Goal: Transaction & Acquisition: Purchase product/service

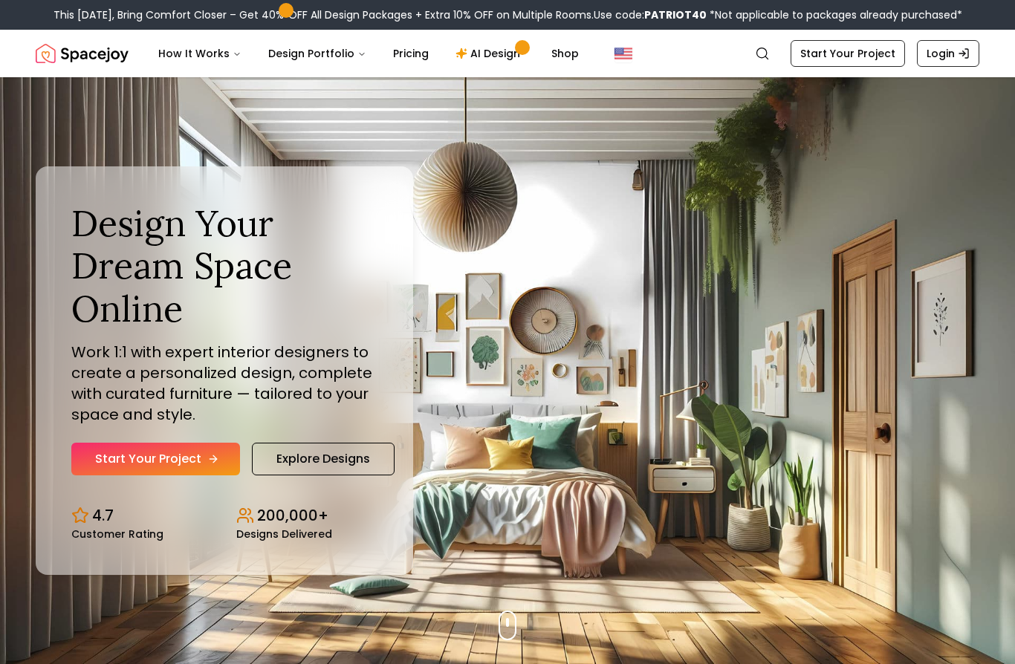
click at [112, 476] on link "Start Your Project" at bounding box center [155, 459] width 169 height 33
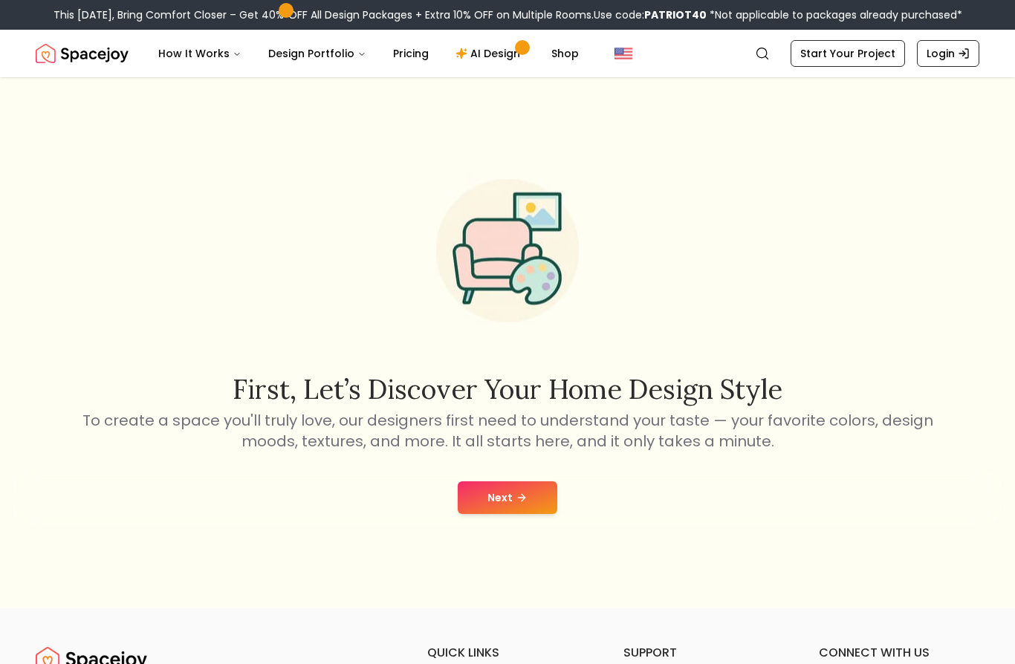
click at [533, 514] on button "Next" at bounding box center [508, 498] width 100 height 33
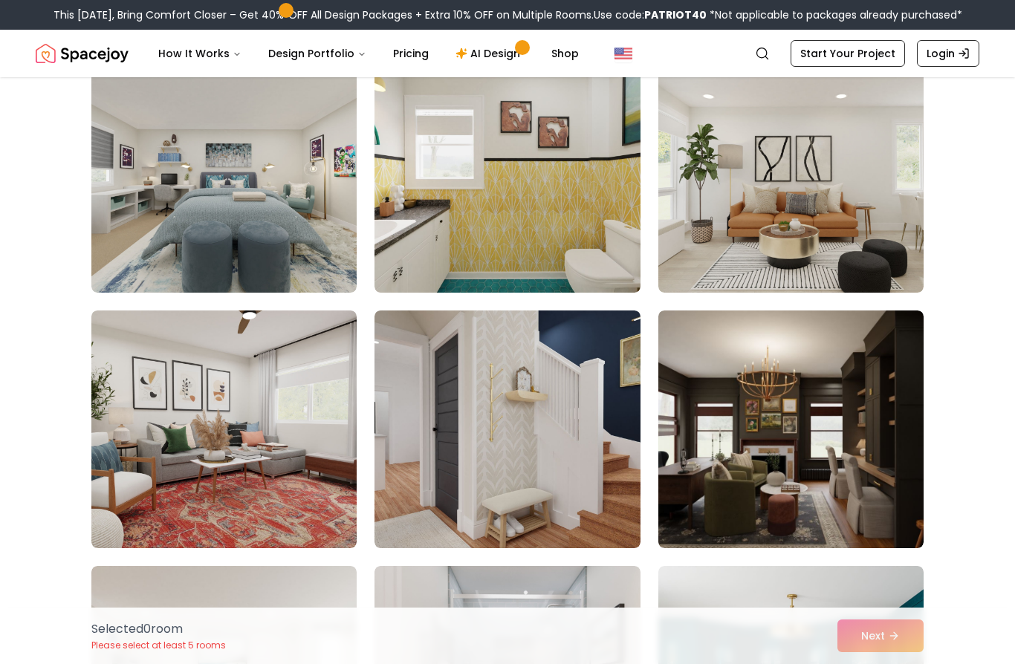
scroll to position [402, 0]
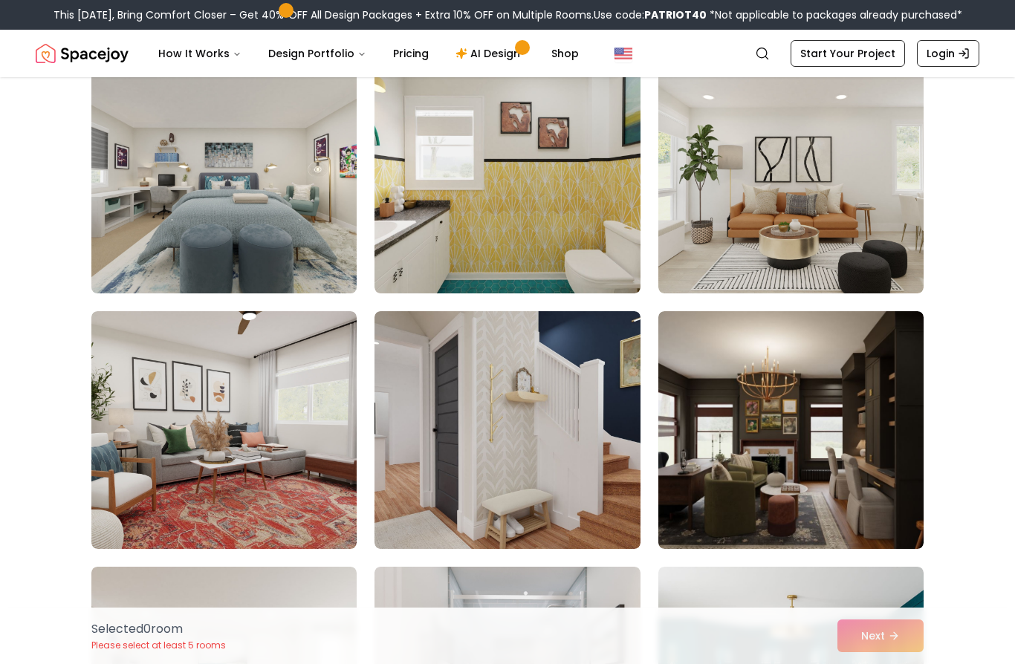
click at [174, 224] on img at bounding box center [224, 175] width 279 height 250
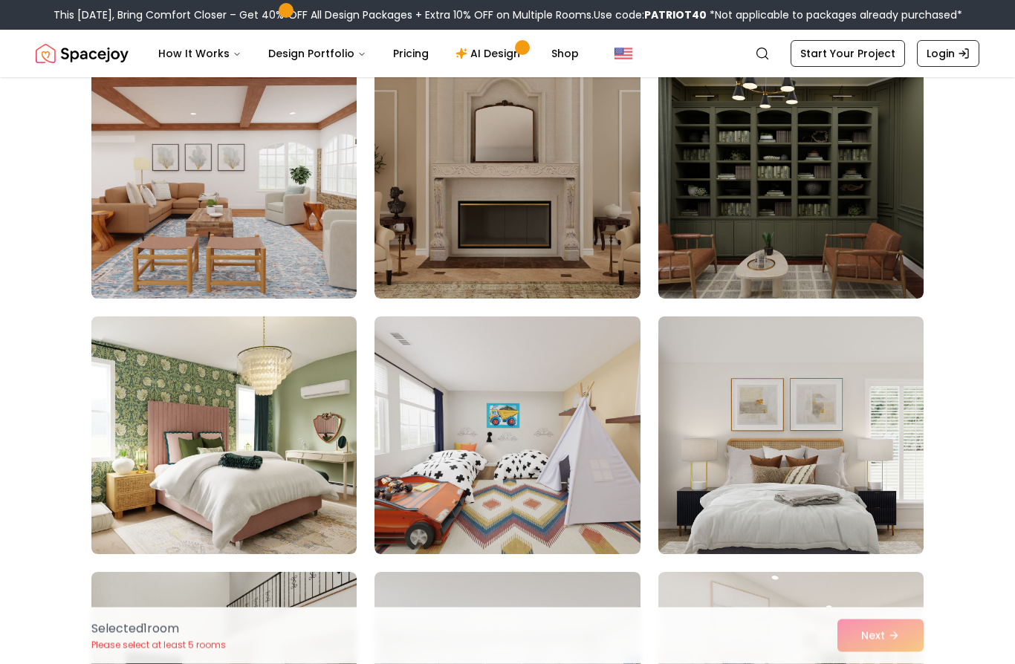
scroll to position [1425, 0]
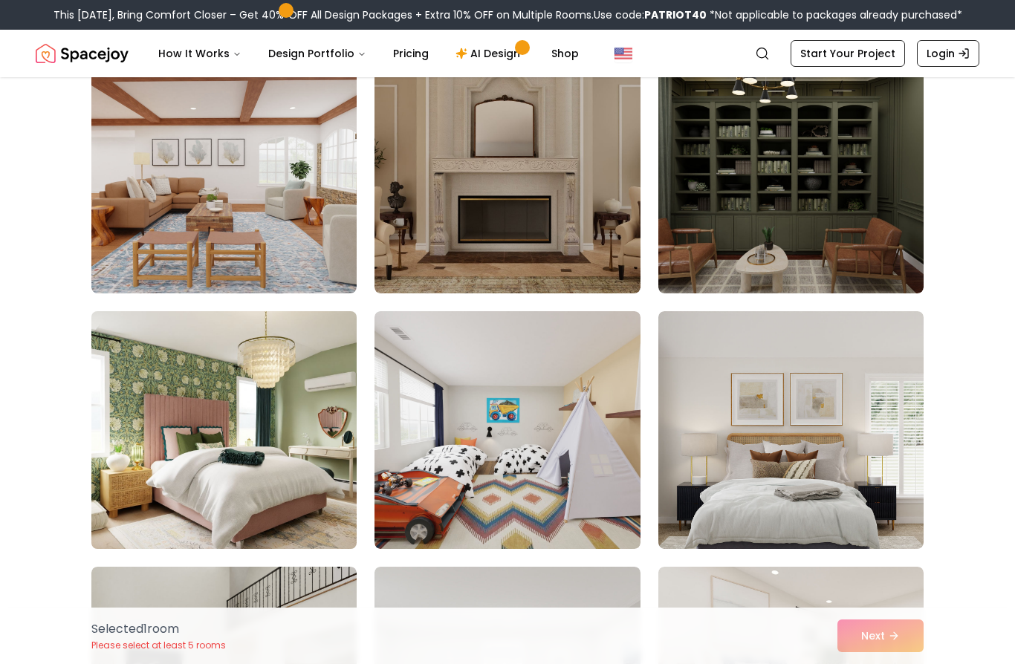
click at [135, 505] on img at bounding box center [224, 430] width 279 height 250
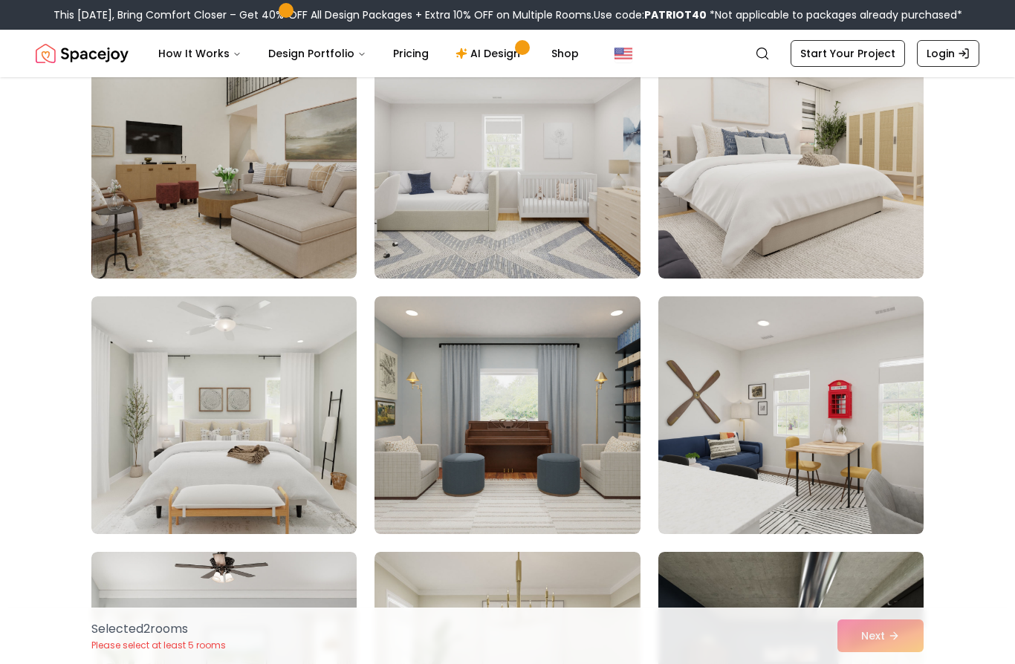
scroll to position [1956, 0]
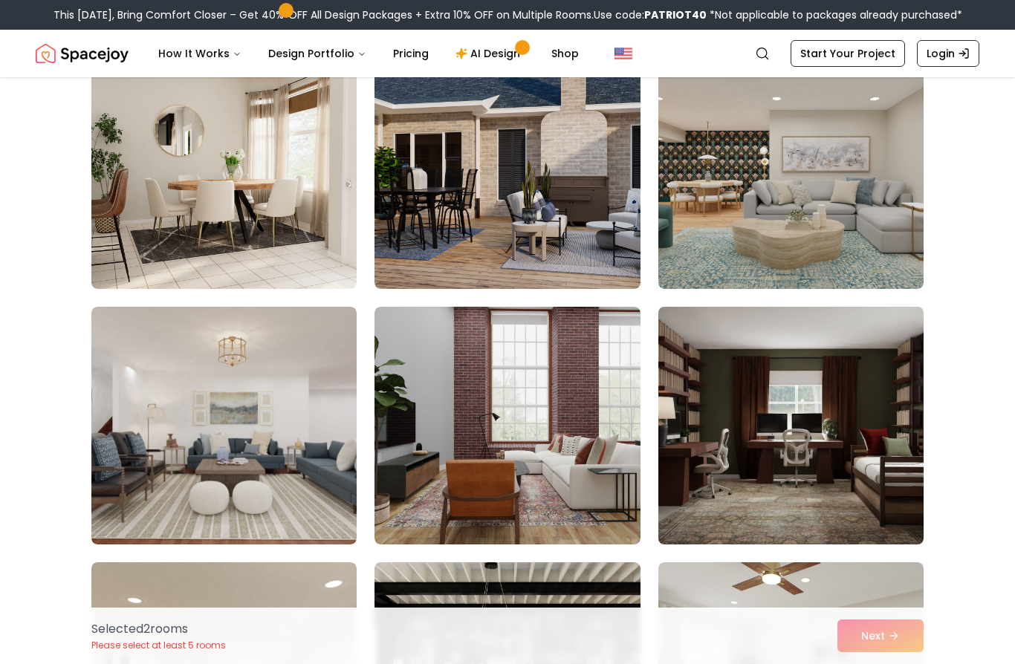
click at [884, 483] on img at bounding box center [791, 426] width 279 height 250
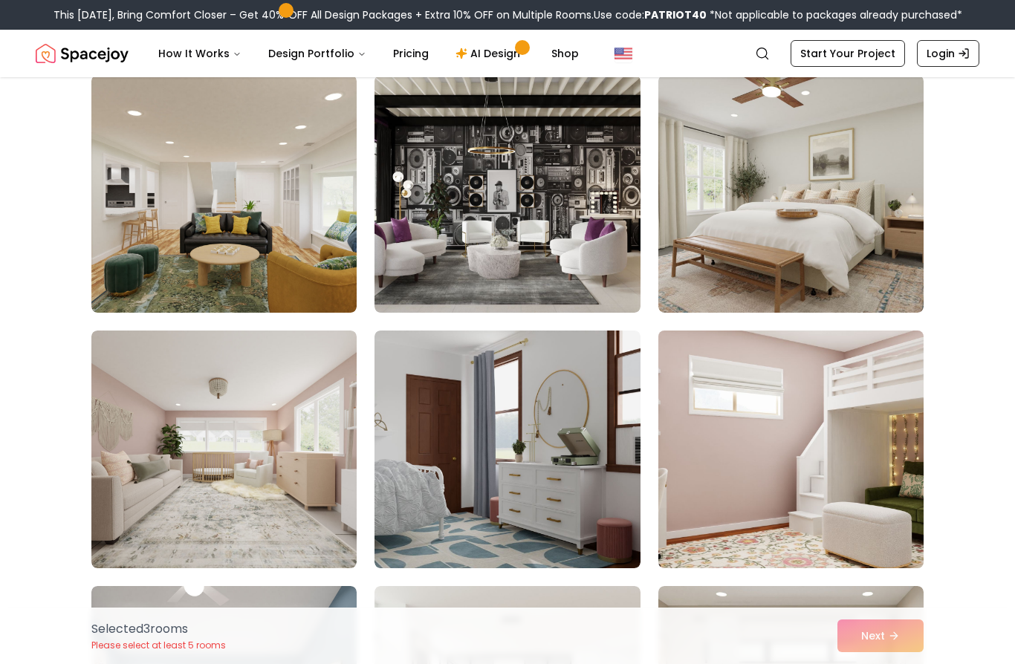
click at [863, 528] on img at bounding box center [791, 450] width 279 height 250
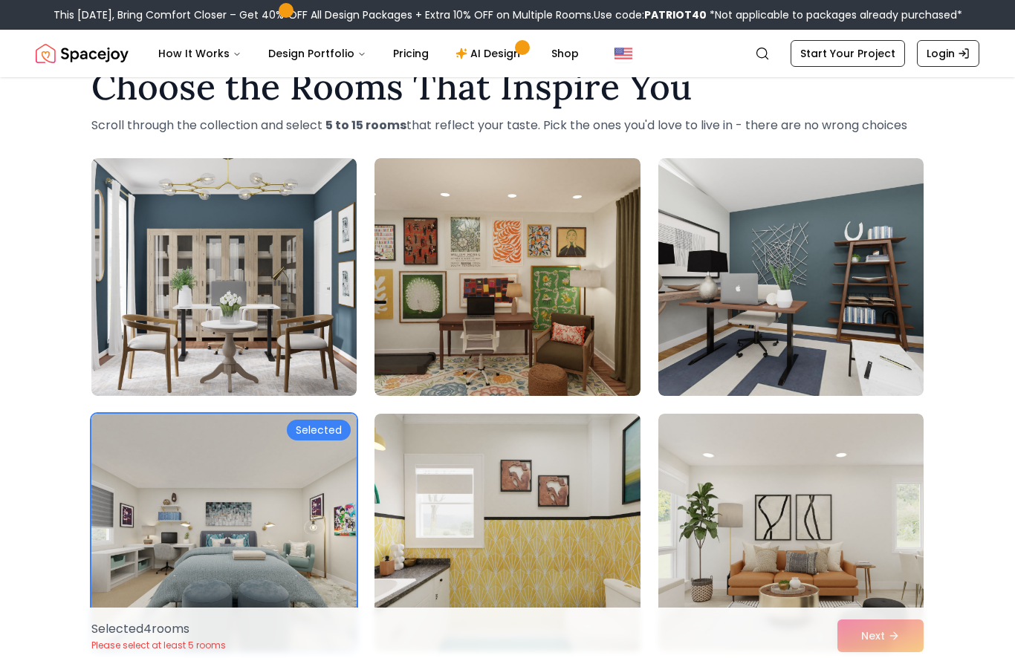
scroll to position [0, 0]
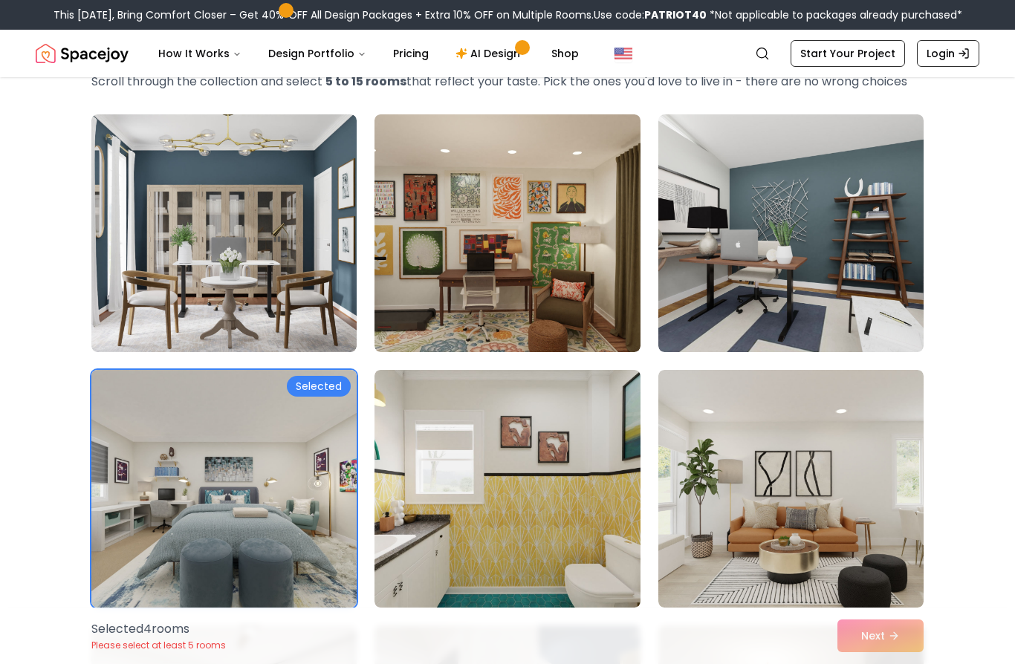
click at [198, 501] on img at bounding box center [224, 489] width 279 height 250
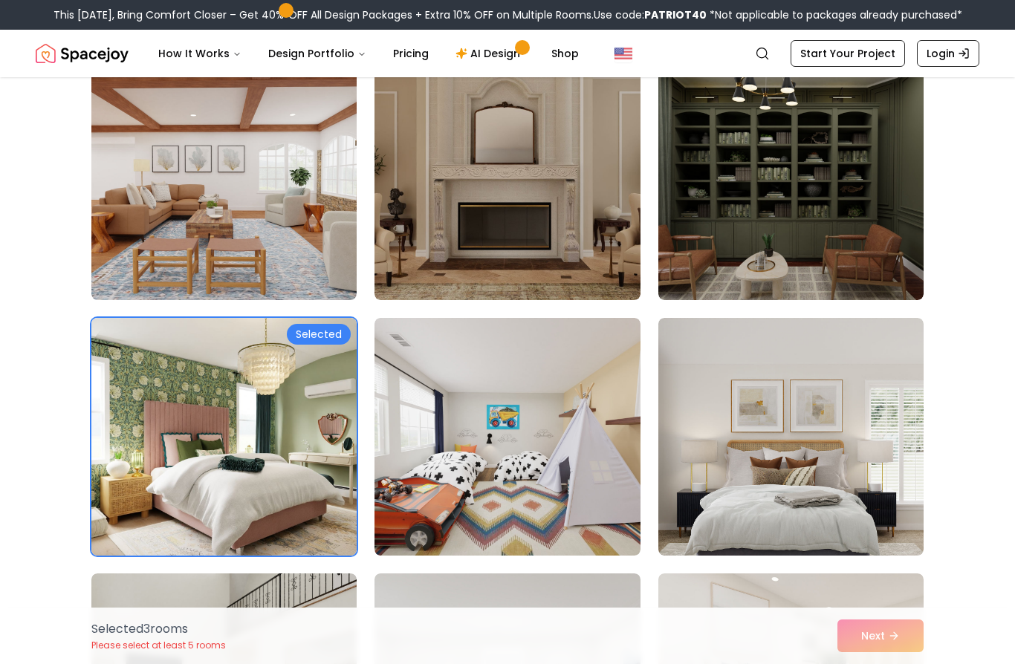
click at [174, 518] on img at bounding box center [224, 437] width 279 height 250
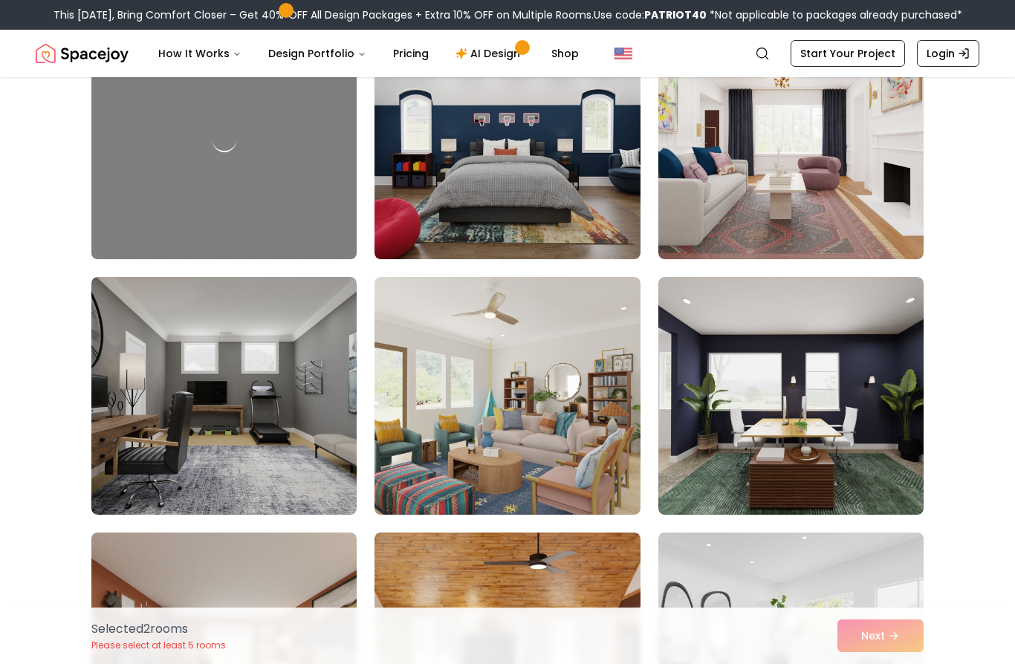
scroll to position [5292, 0]
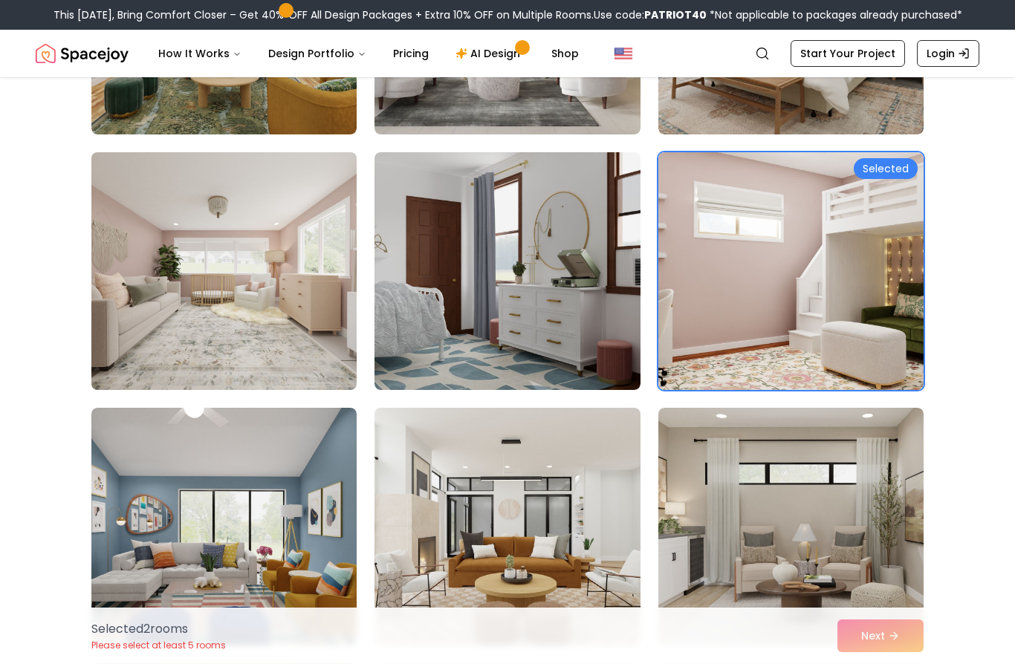
click at [149, 254] on img at bounding box center [224, 271] width 279 height 250
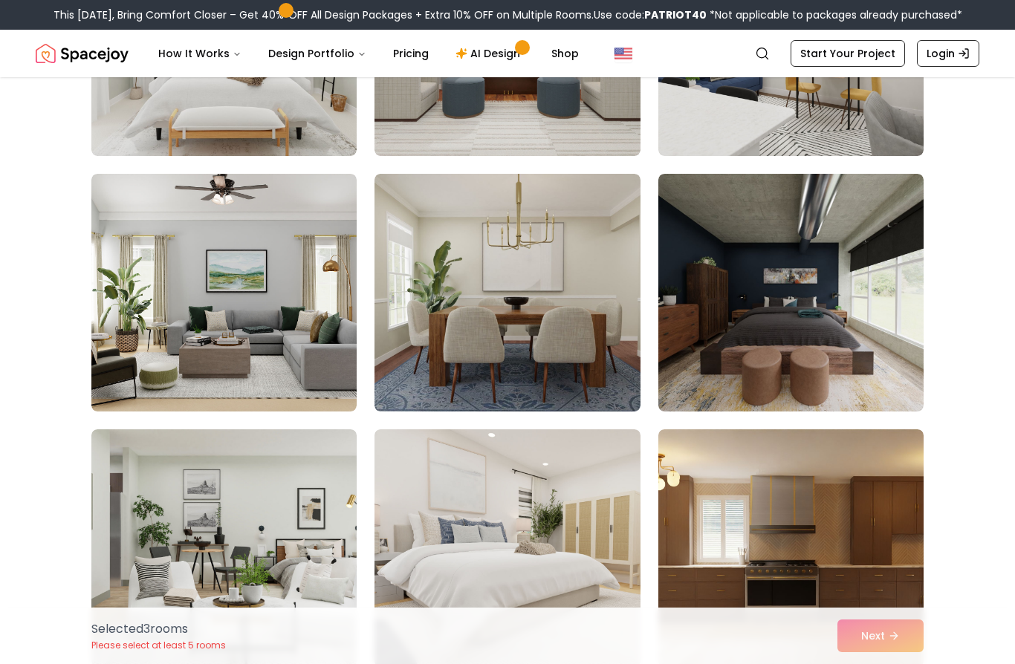
scroll to position [2323, 0]
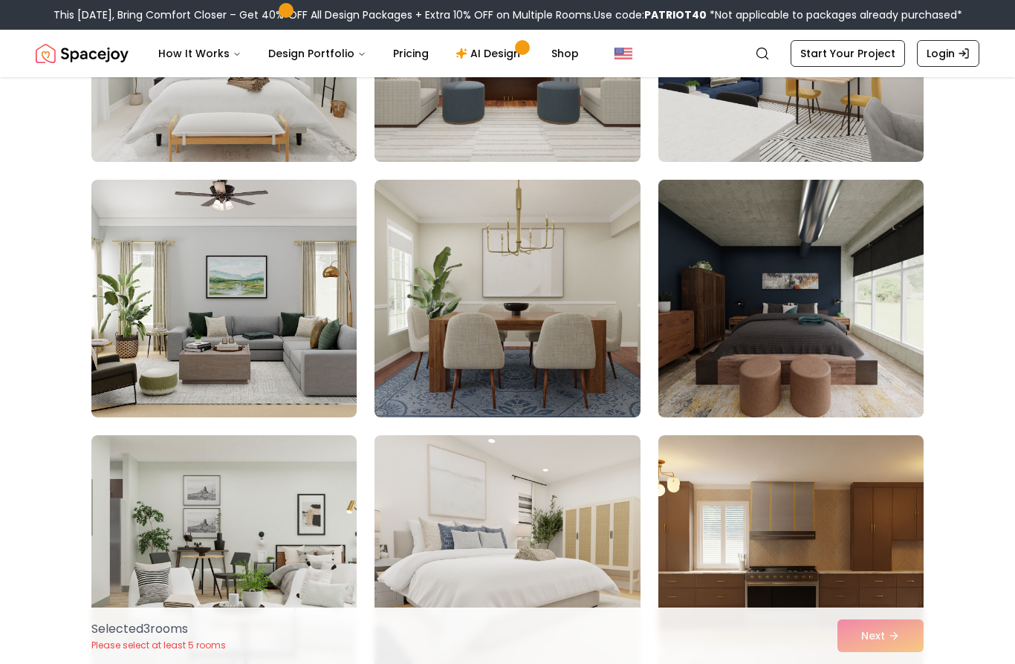
click at [878, 372] on img at bounding box center [791, 299] width 279 height 250
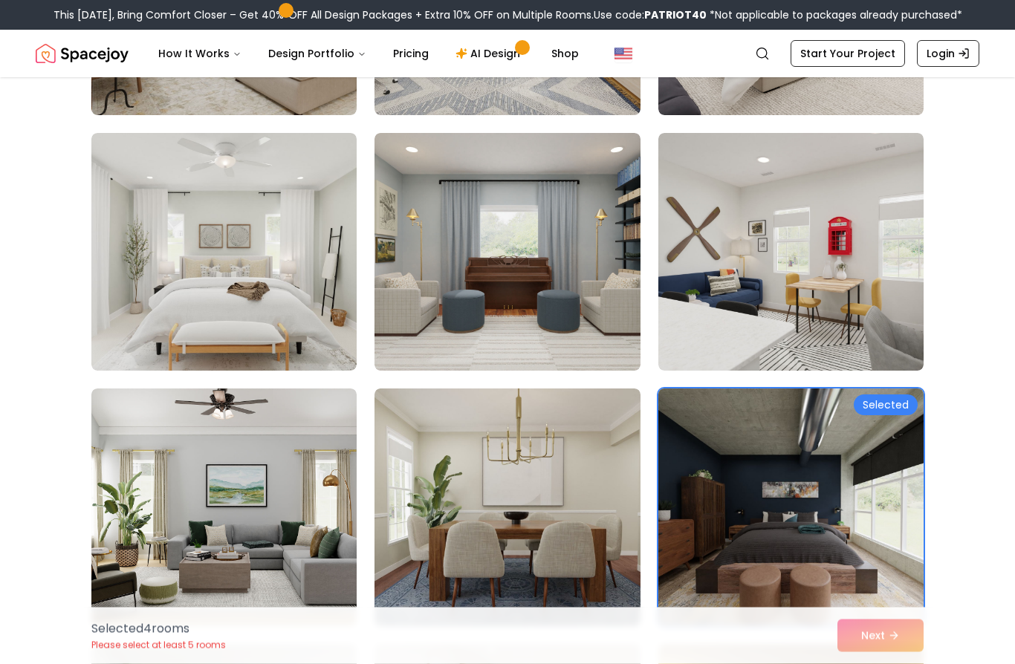
scroll to position [2114, 0]
click at [846, 472] on img at bounding box center [791, 508] width 279 height 250
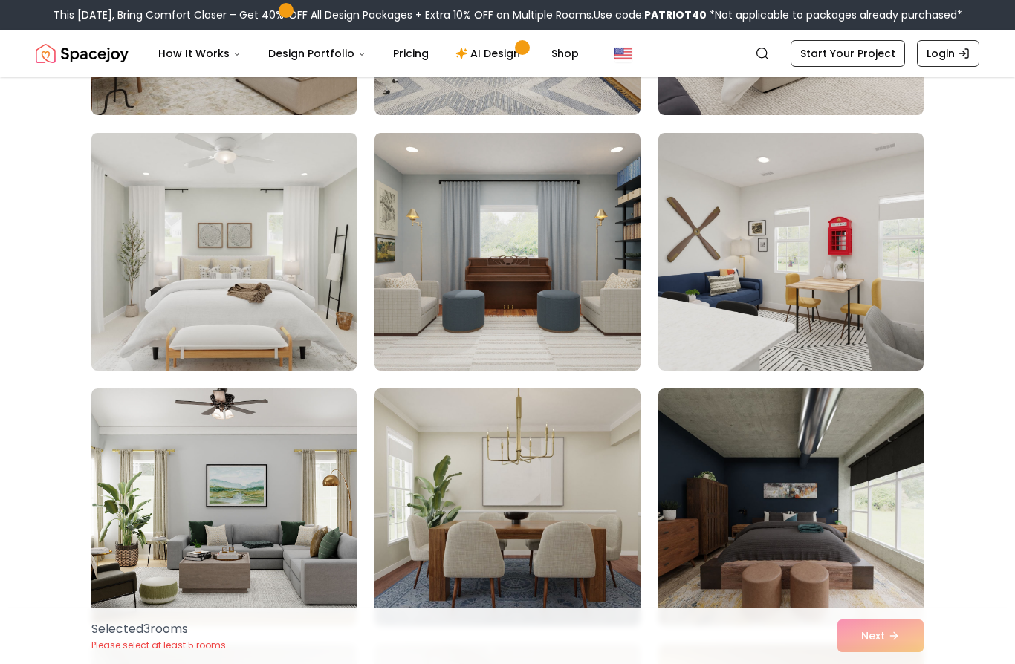
click at [187, 266] on img at bounding box center [224, 252] width 279 height 250
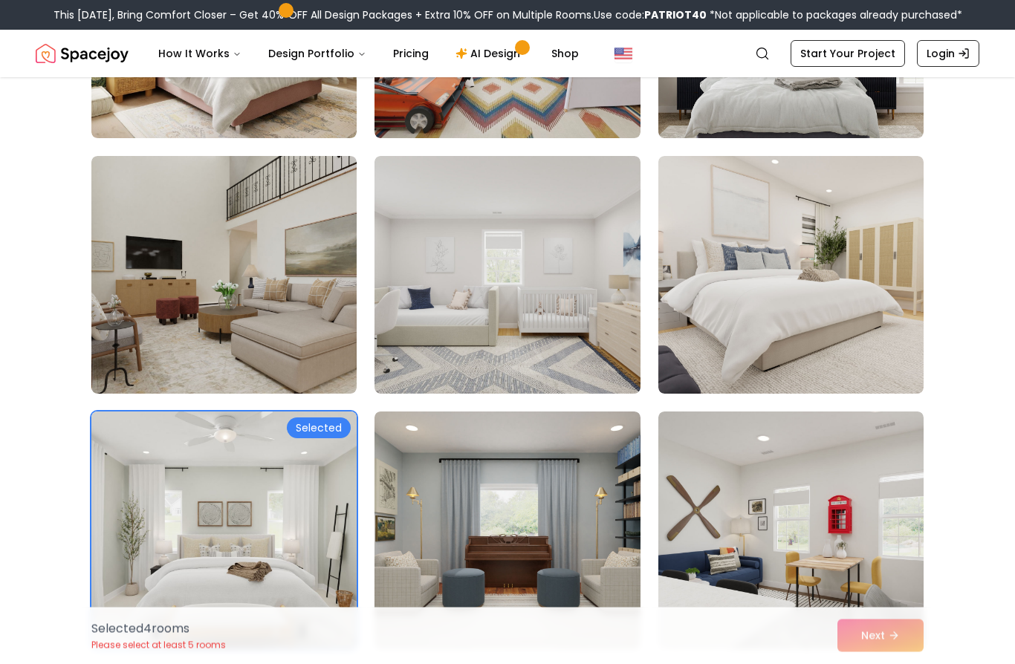
scroll to position [1812, 0]
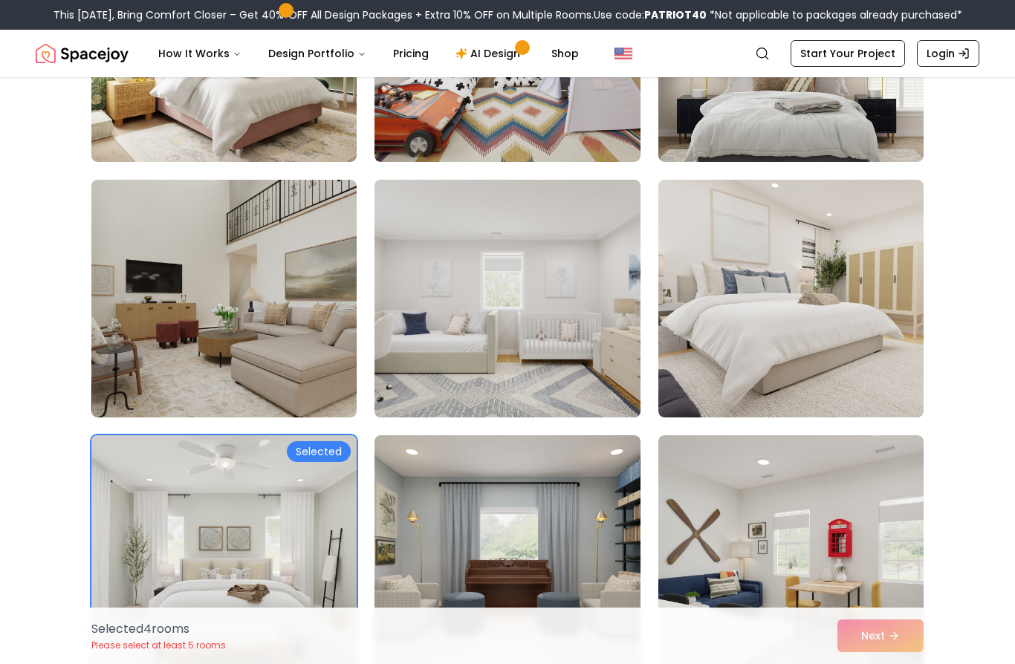
click at [606, 273] on img at bounding box center [507, 299] width 279 height 250
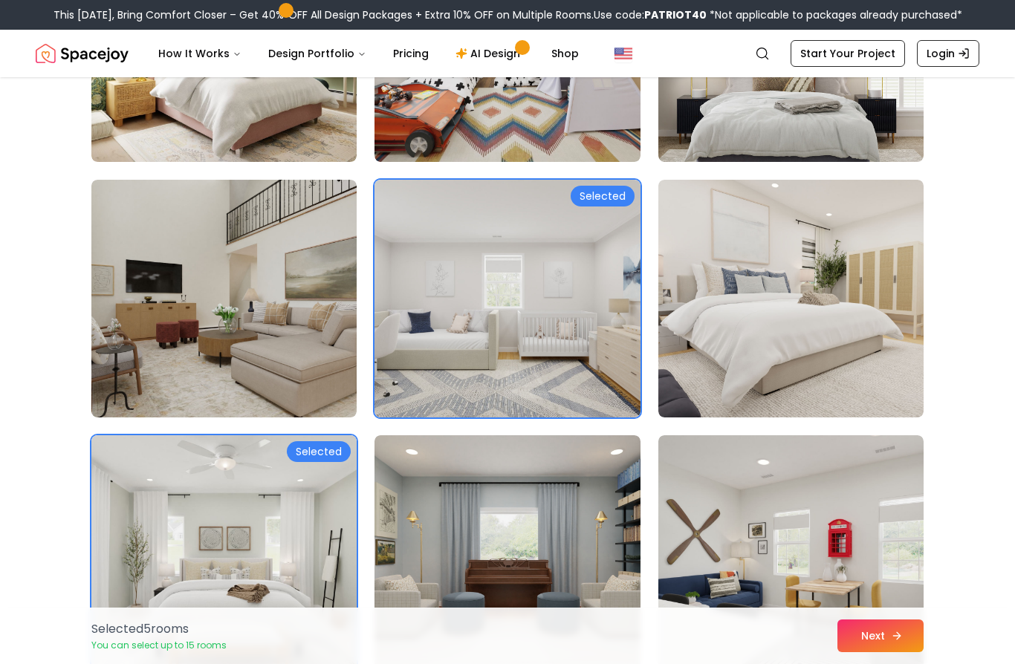
click at [885, 638] on button "Next" at bounding box center [880, 636] width 86 height 33
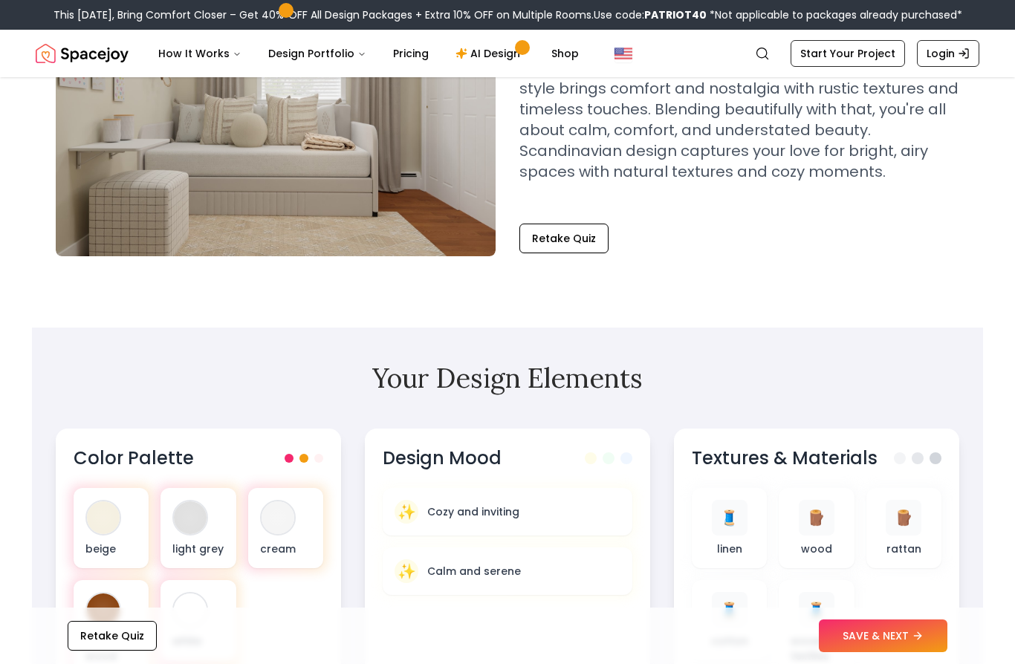
scroll to position [142, 0]
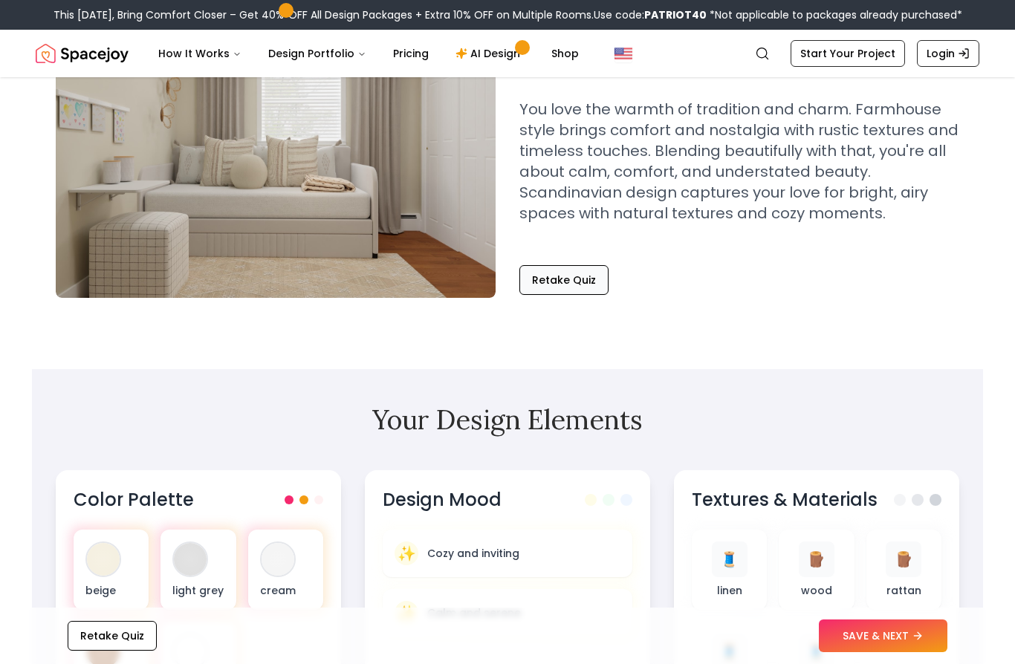
click at [577, 291] on button "Retake Quiz" at bounding box center [563, 280] width 89 height 30
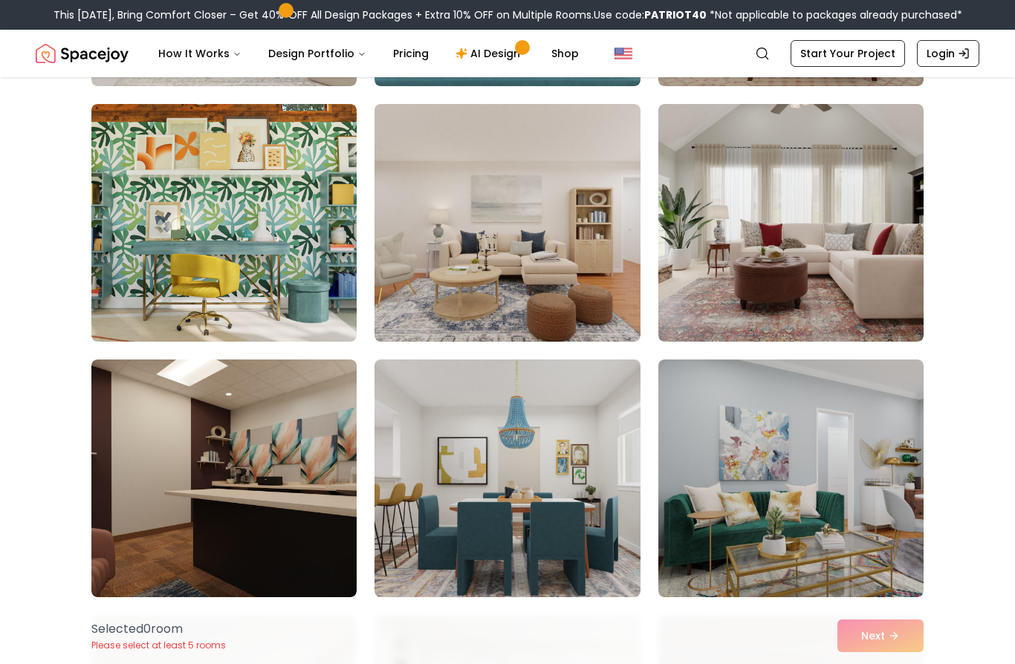
scroll to position [1385, 0]
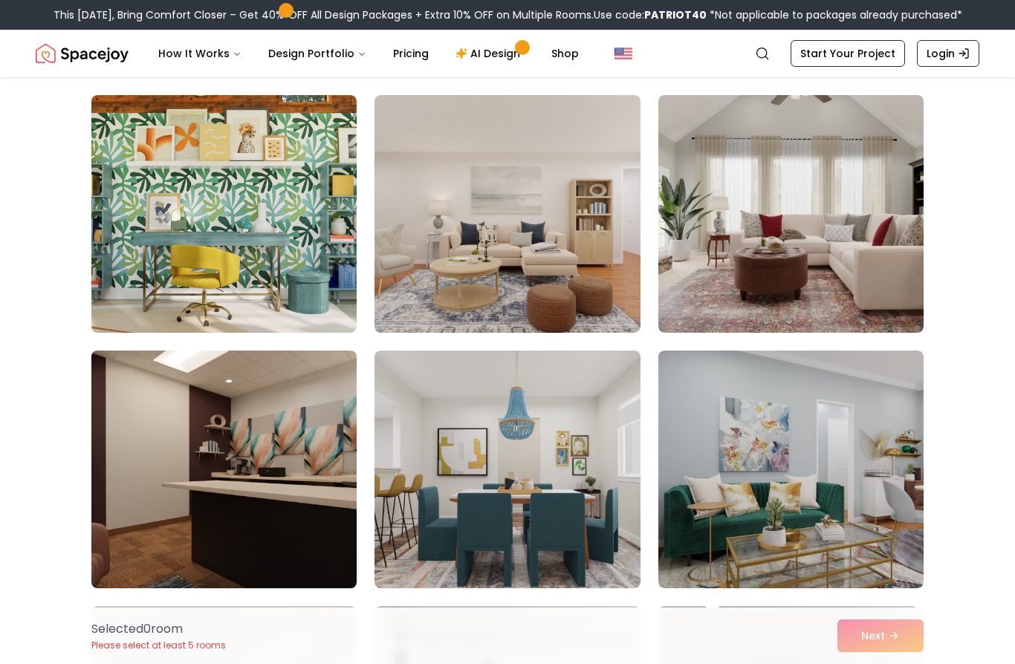
click at [149, 523] on img at bounding box center [224, 470] width 279 height 250
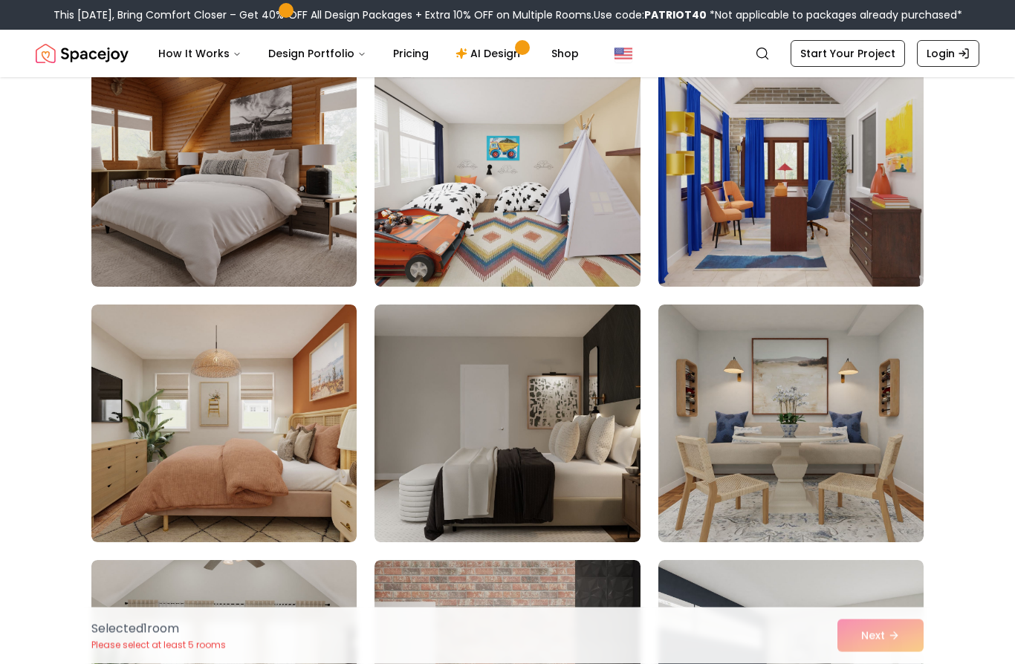
scroll to position [3221, 0]
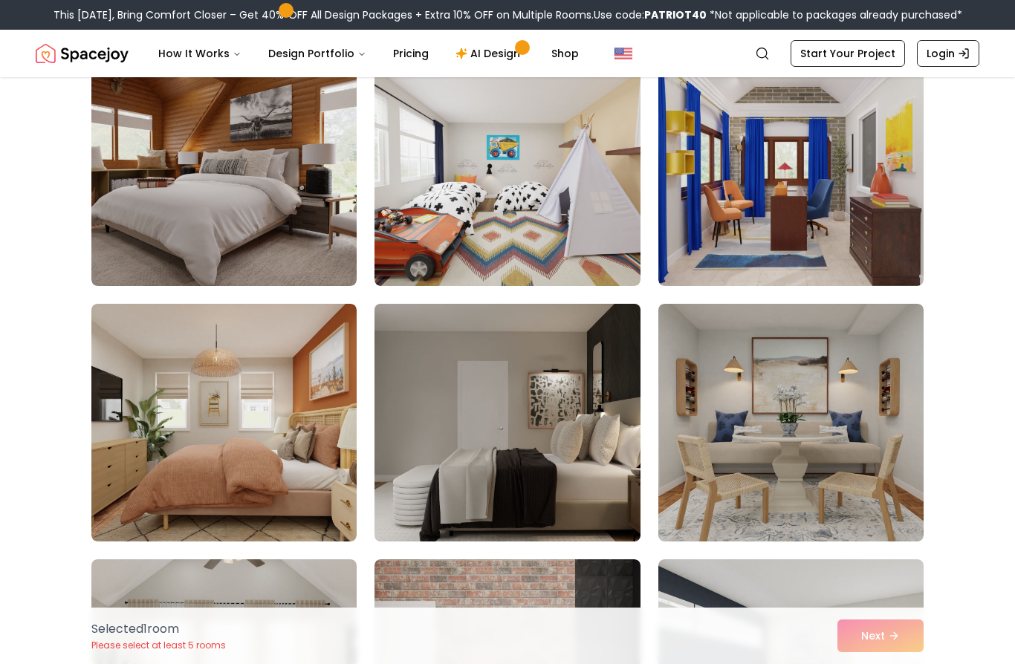
click at [578, 472] on img at bounding box center [507, 423] width 279 height 250
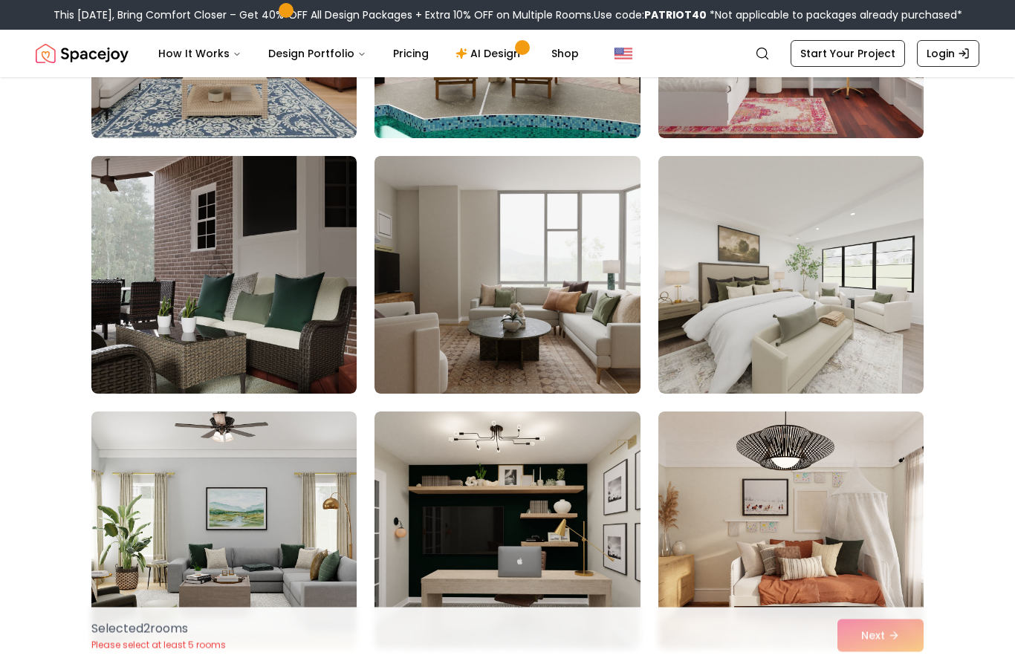
scroll to position [4136, 0]
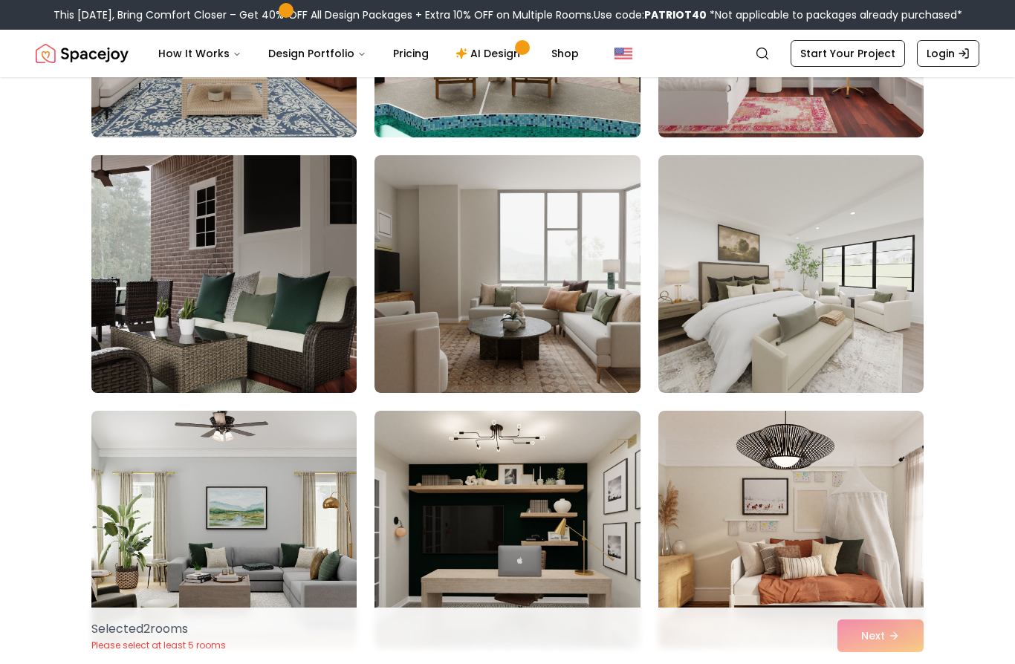
click at [129, 357] on img at bounding box center [224, 274] width 279 height 250
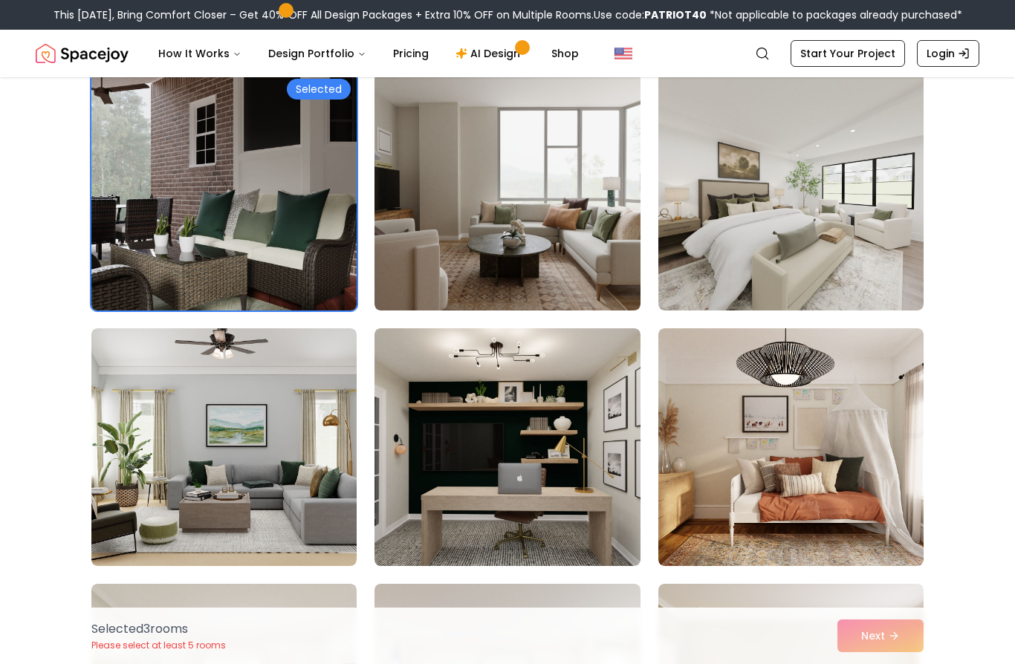
scroll to position [4233, 0]
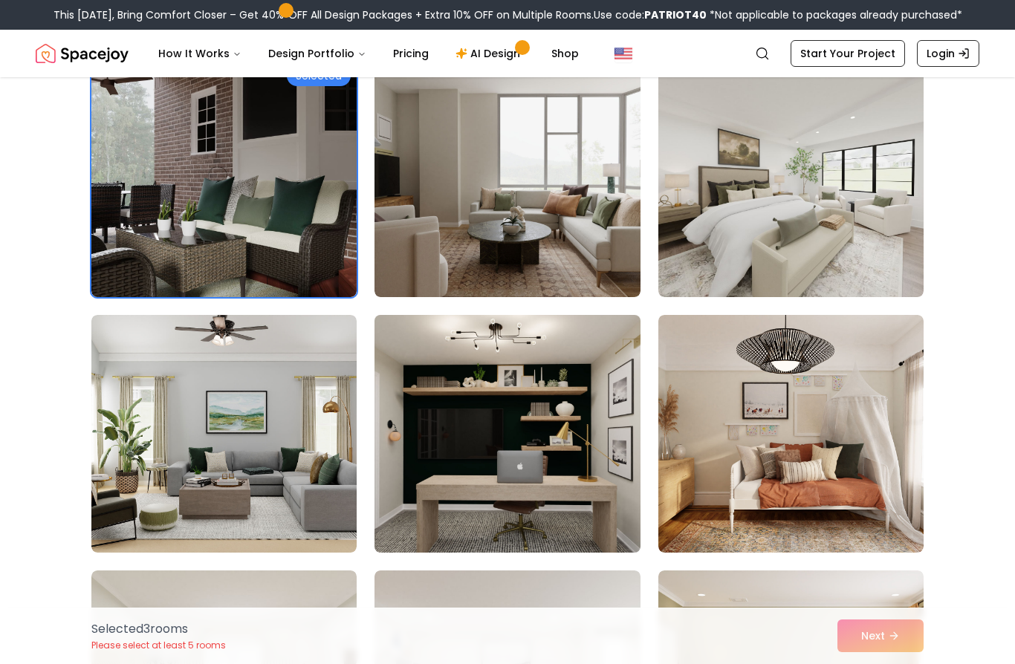
click at [597, 497] on img at bounding box center [507, 434] width 279 height 250
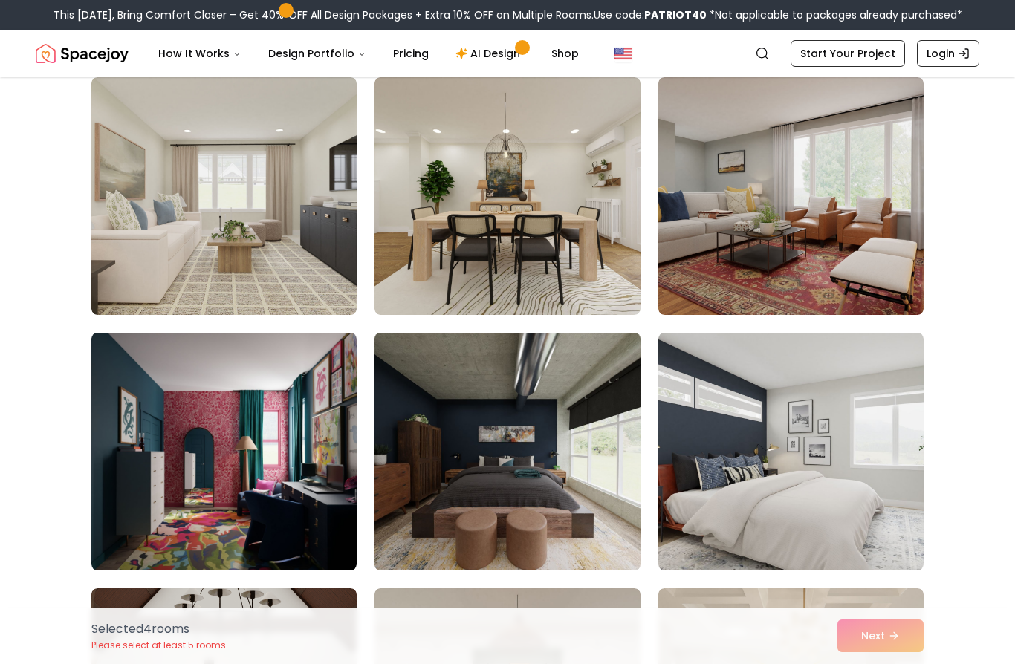
click at [548, 475] on img at bounding box center [507, 452] width 279 height 250
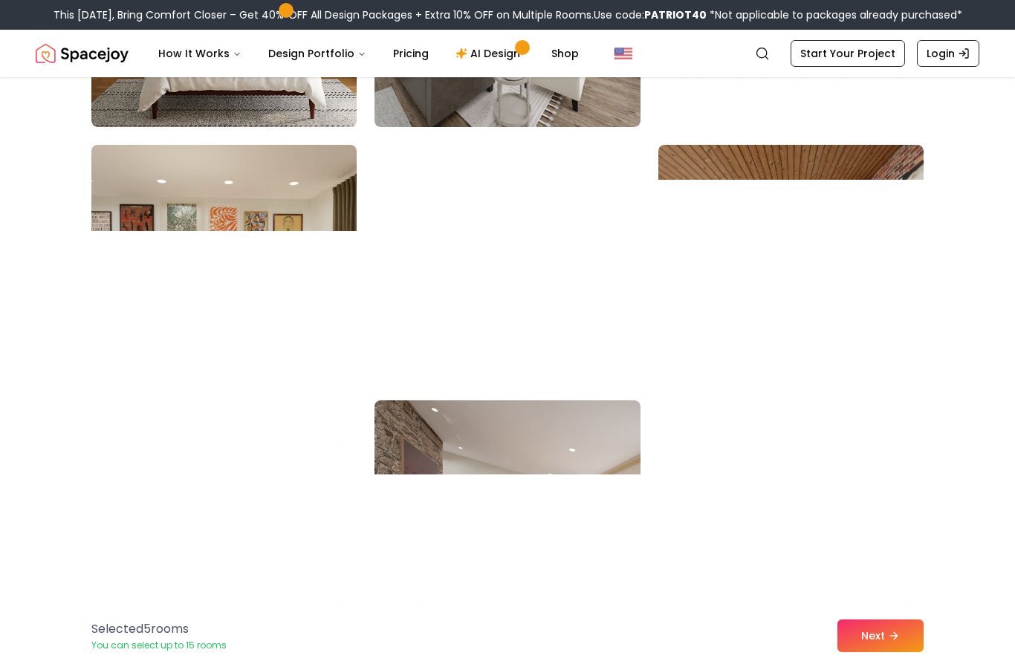
scroll to position [6196, 0]
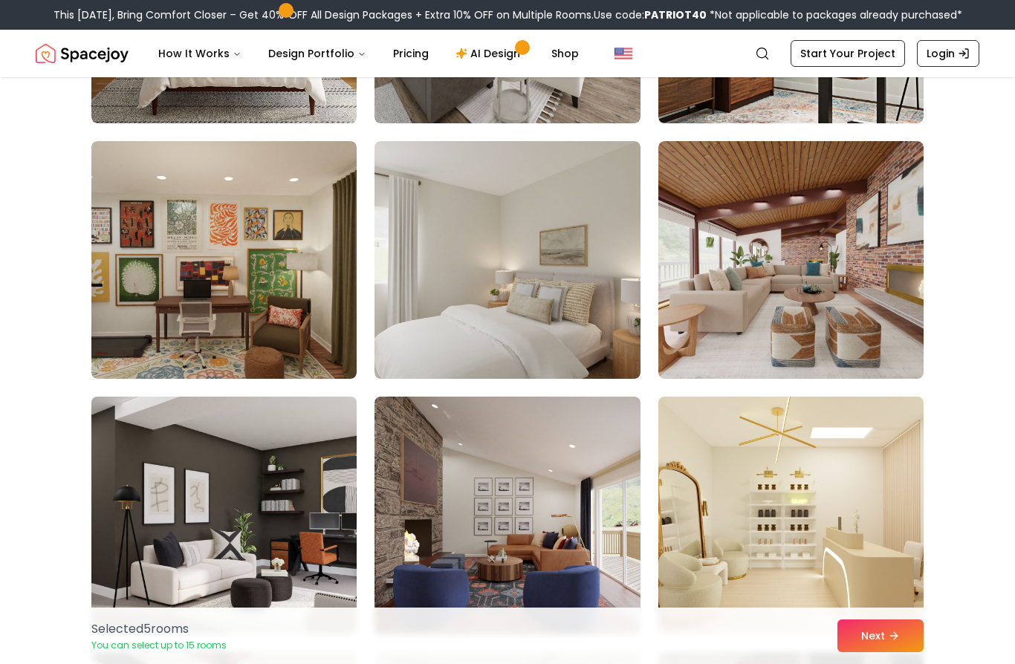
click at [142, 580] on img at bounding box center [224, 516] width 279 height 250
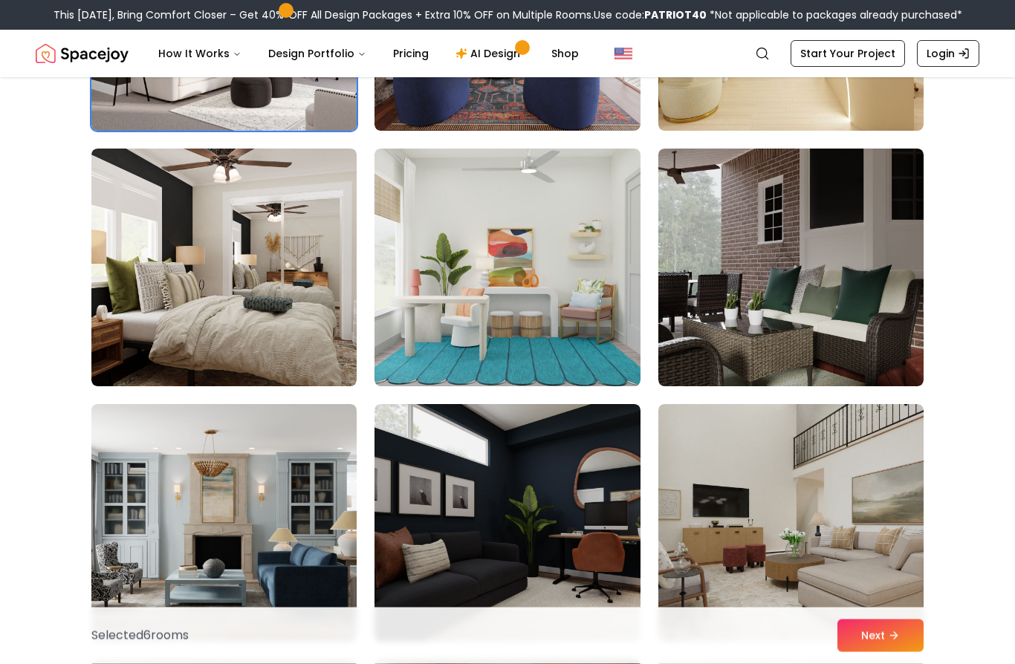
scroll to position [6701, 0]
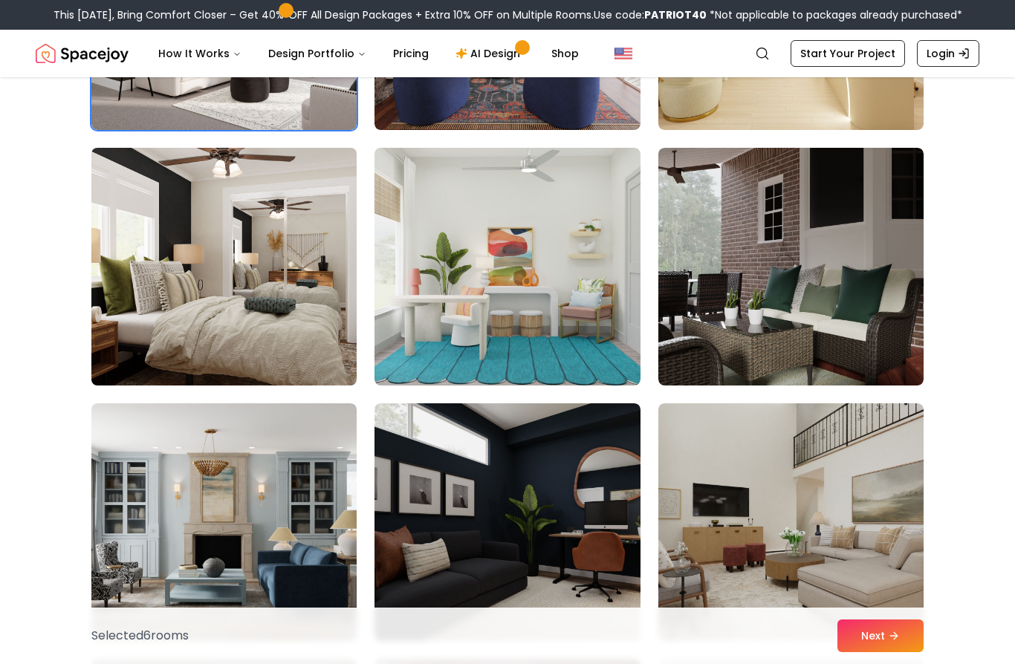
click at [140, 322] on img at bounding box center [224, 267] width 279 height 250
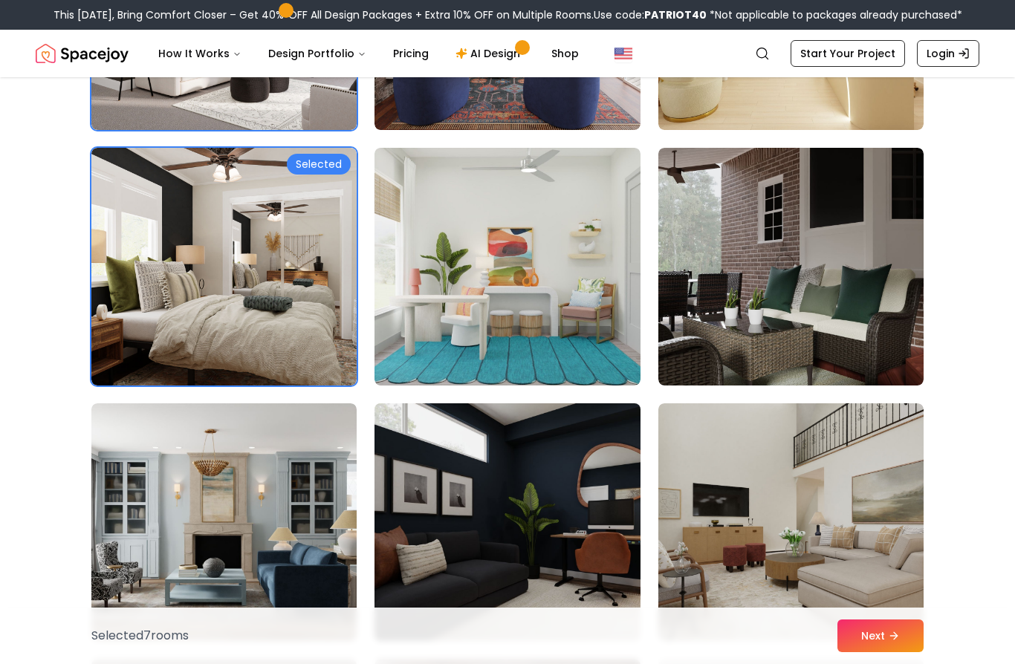
click at [409, 600] on img at bounding box center [507, 523] width 279 height 250
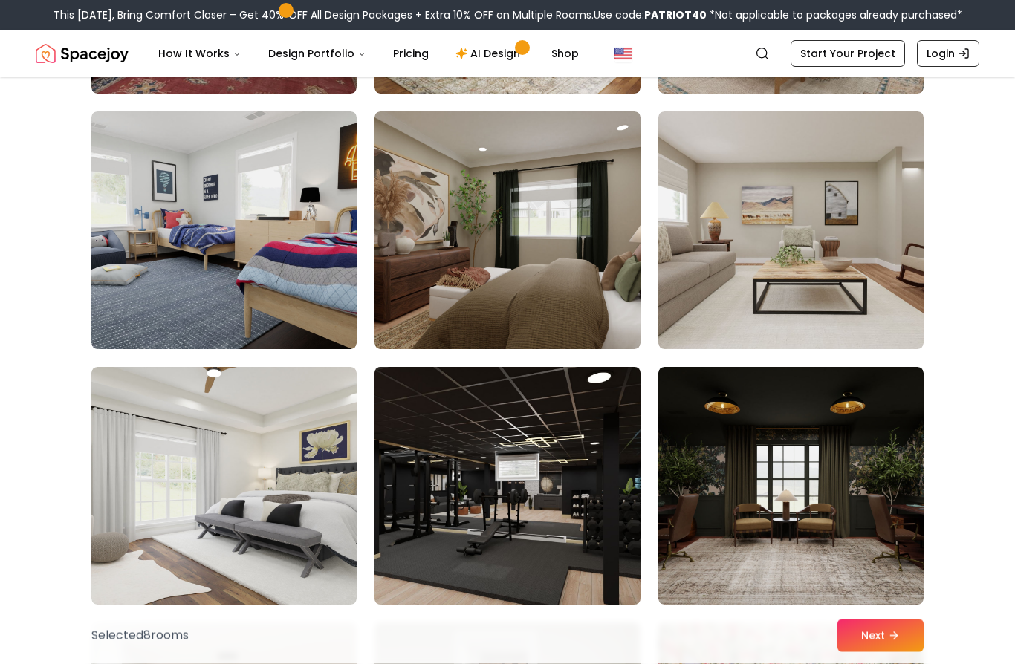
scroll to position [7759, 0]
click at [501, 531] on img at bounding box center [507, 486] width 279 height 250
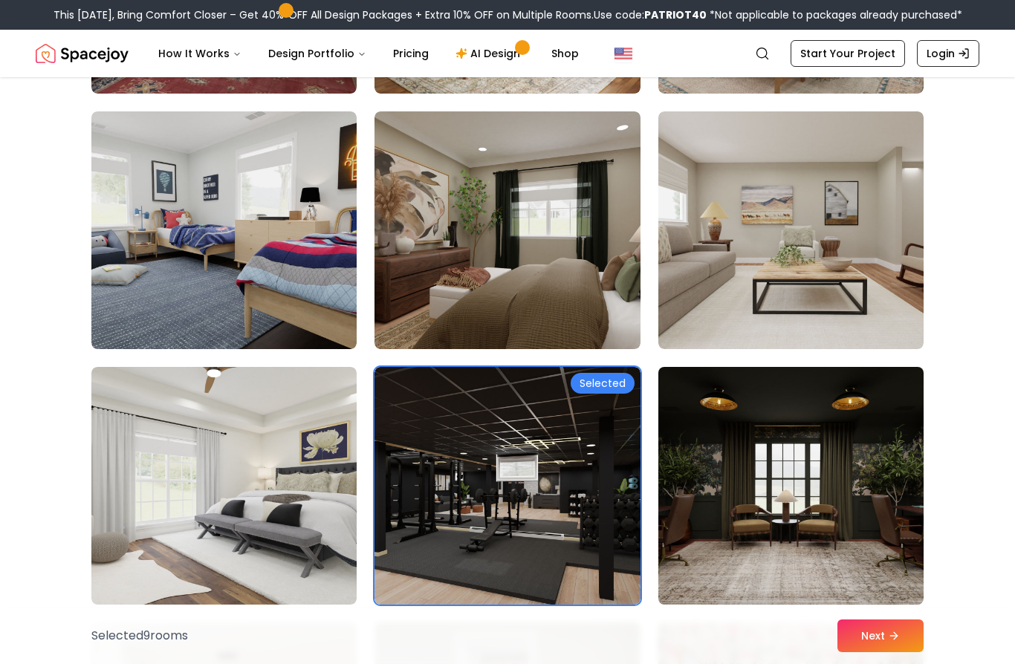
click at [819, 560] on img at bounding box center [791, 486] width 279 height 250
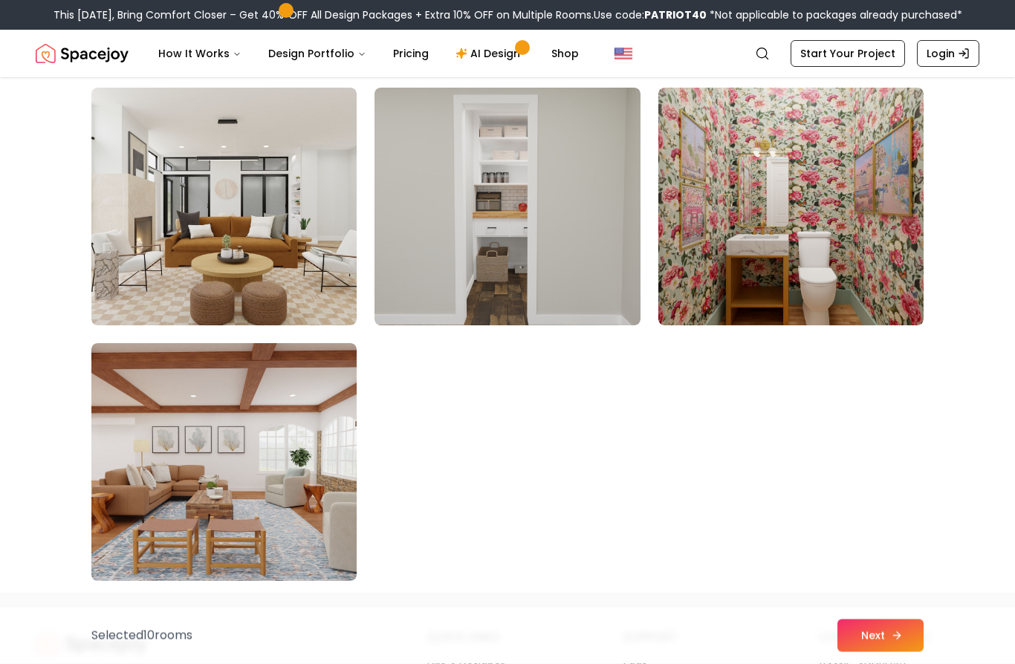
click at [898, 642] on icon at bounding box center [897, 636] width 12 height 12
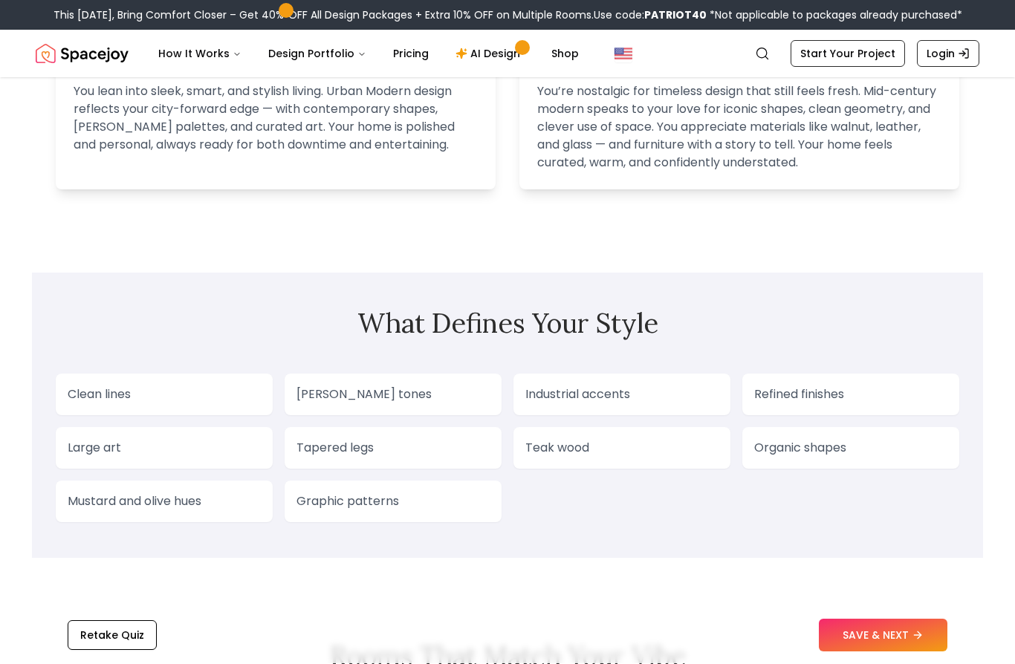
scroll to position [1071, 0]
click at [311, 511] on div "Graphic patterns" at bounding box center [393, 502] width 217 height 42
click at [458, 505] on p "Graphic patterns" at bounding box center [392, 502] width 193 height 18
click at [108, 396] on p "Clean lines" at bounding box center [164, 395] width 193 height 18
click at [369, 499] on p "Graphic patterns" at bounding box center [392, 502] width 193 height 18
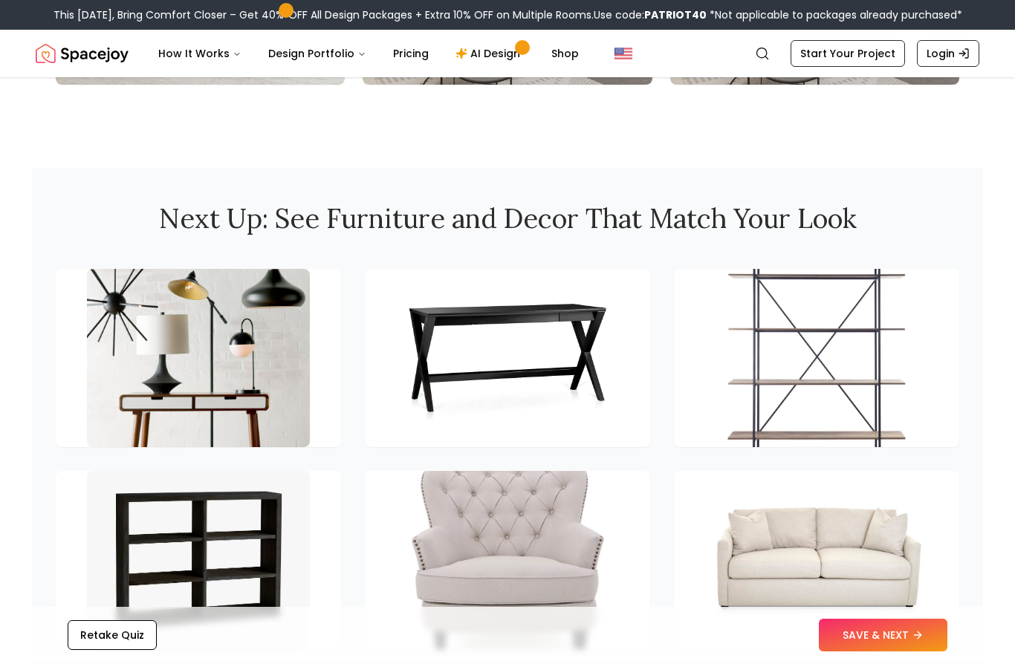
scroll to position [1936, 0]
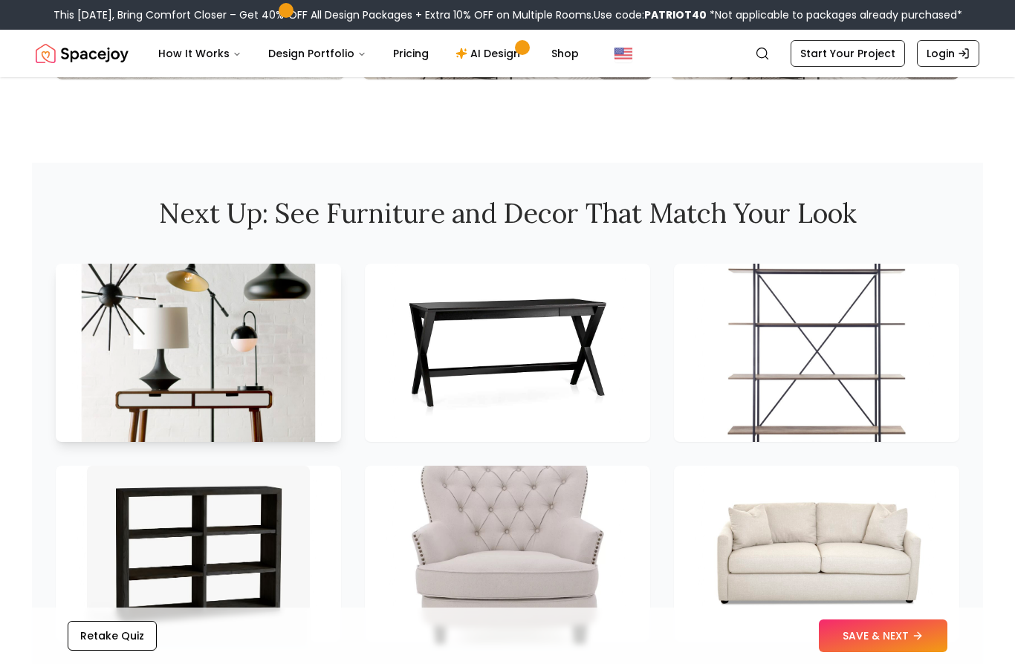
click at [155, 378] on img at bounding box center [199, 352] width 234 height 187
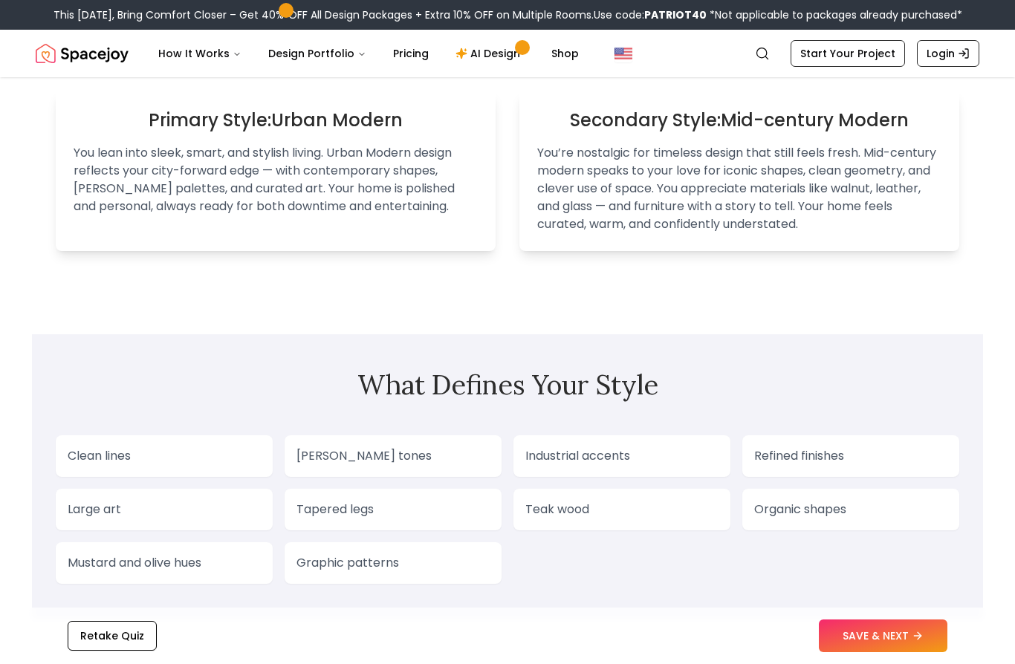
scroll to position [982, 0]
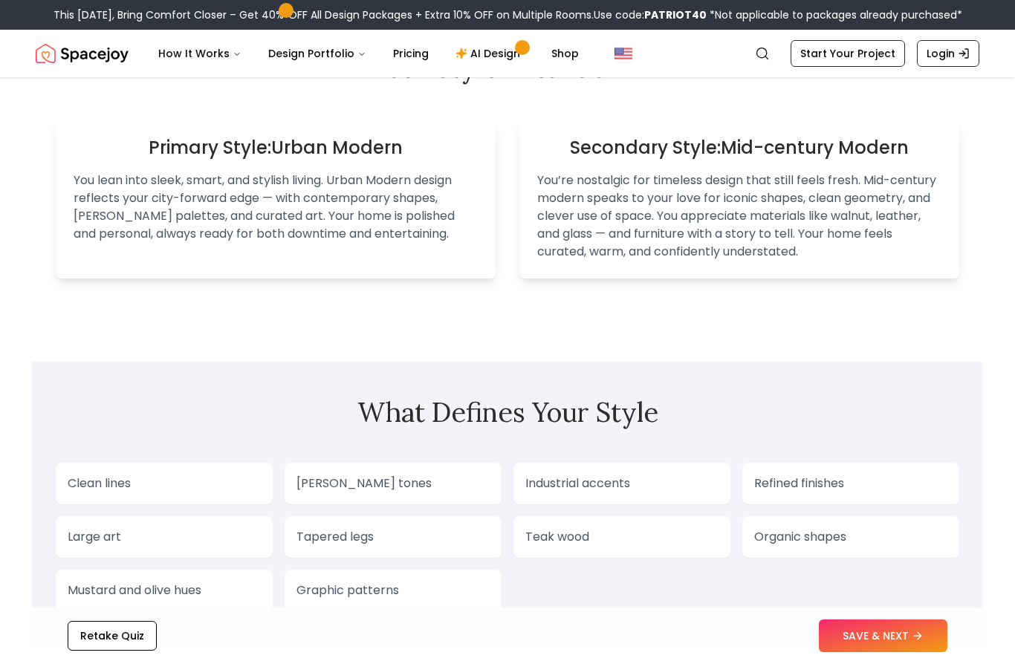
click at [319, 598] on p "Graphic patterns" at bounding box center [392, 591] width 193 height 18
click at [108, 492] on p "Clean lines" at bounding box center [164, 484] width 193 height 18
click at [98, 478] on p "Clean lines" at bounding box center [164, 484] width 193 height 18
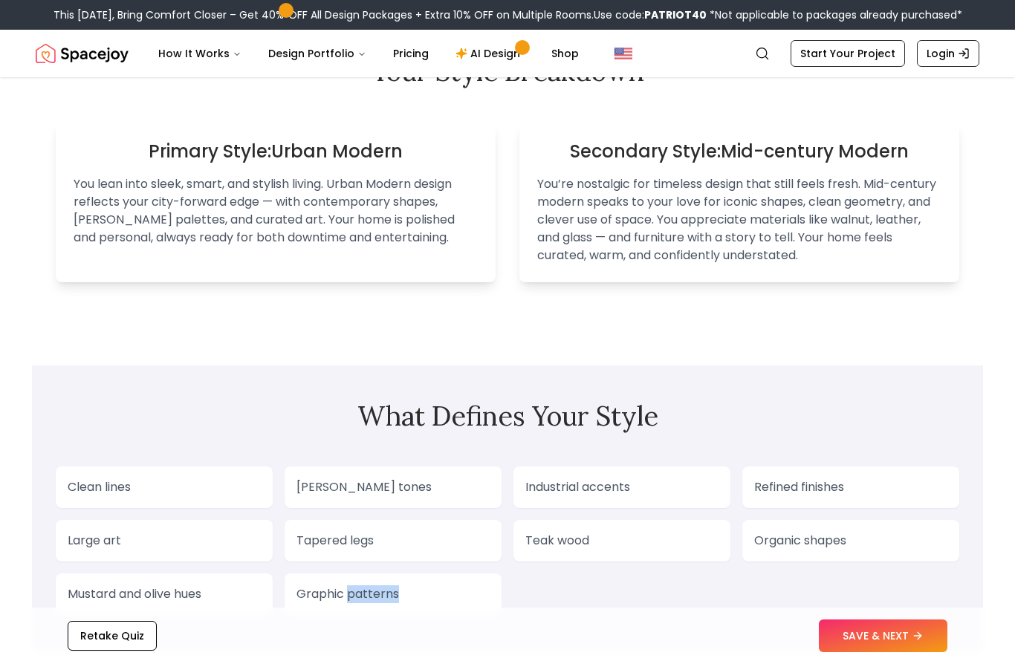
click at [513, 615] on section "What Defines Your Style Clean lines Moody tones Industrial accents Refined fini…" at bounding box center [507, 508] width 951 height 285
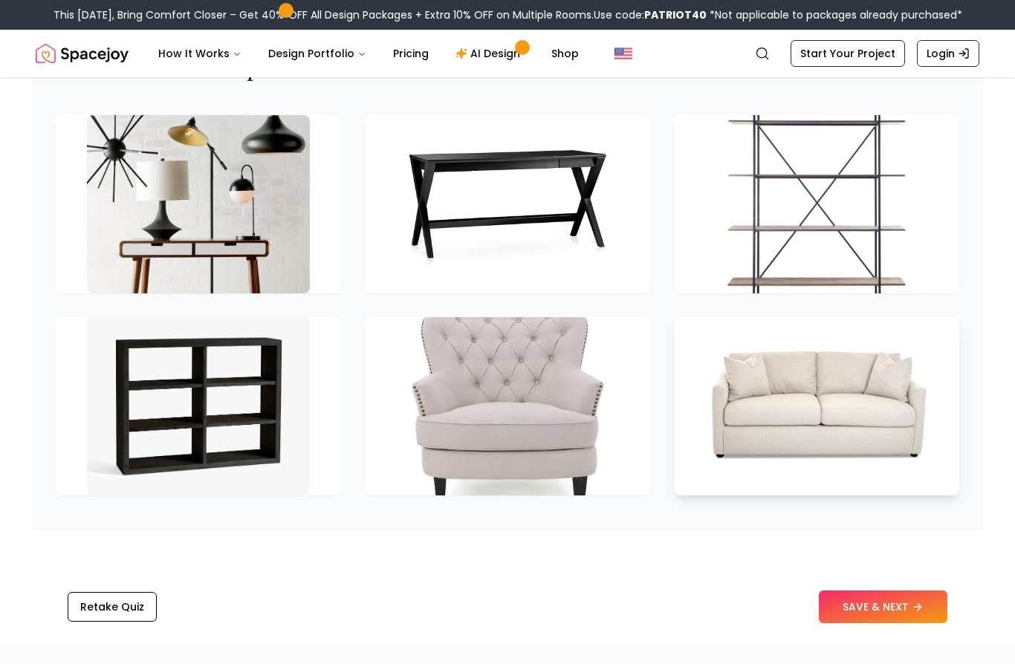
scroll to position [2069, 0]
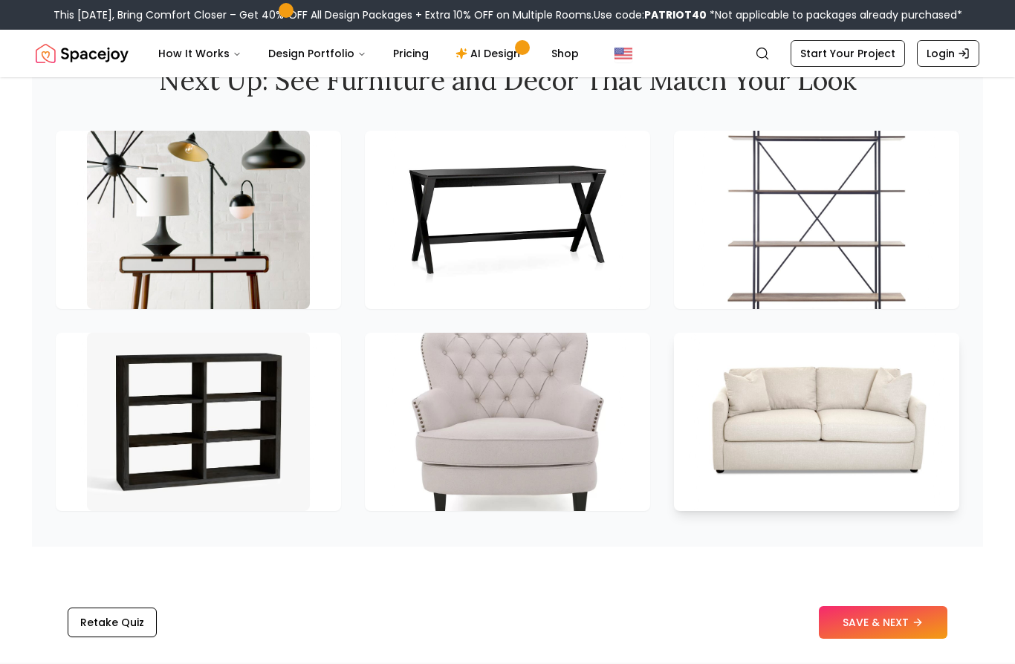
click at [803, 412] on img at bounding box center [817, 421] width 234 height 187
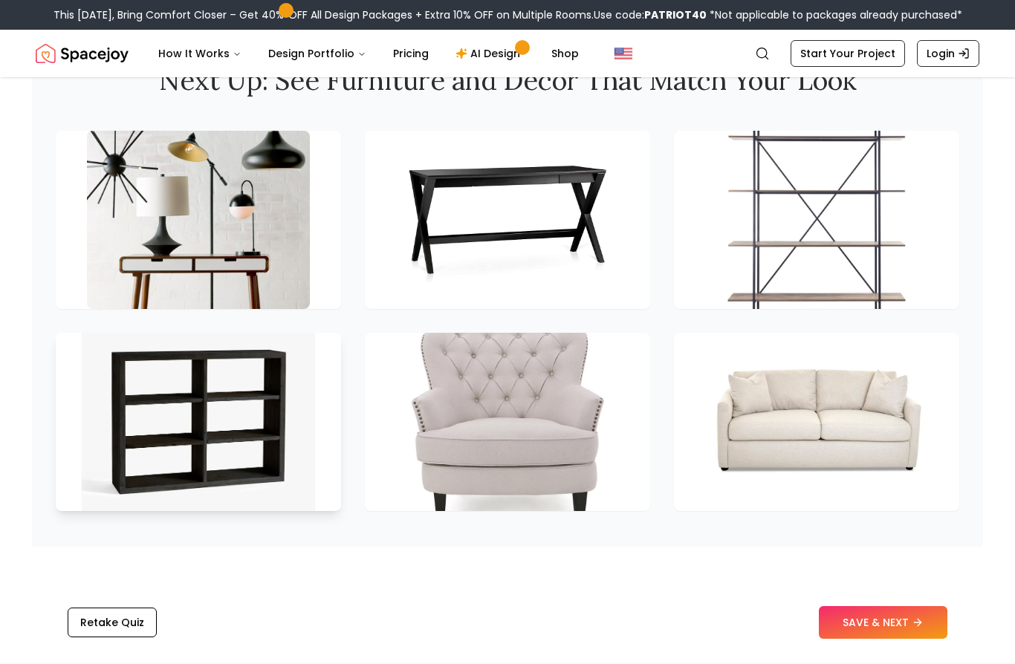
click at [148, 467] on img at bounding box center [199, 421] width 234 height 187
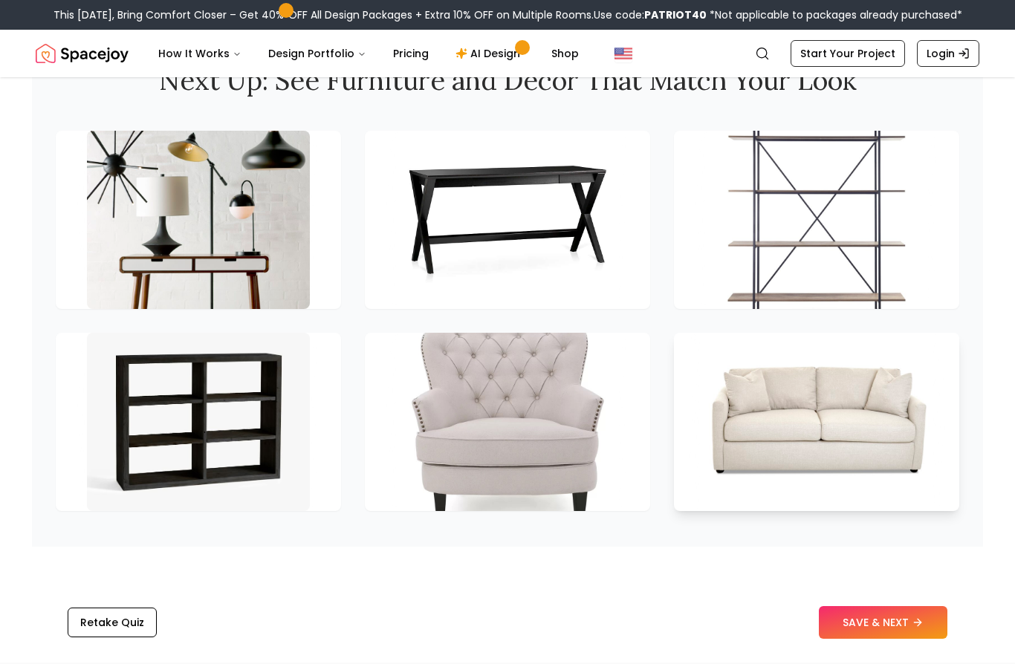
click at [777, 453] on img at bounding box center [817, 421] width 234 height 187
click at [903, 632] on button "SAVE & NEXT" at bounding box center [883, 622] width 129 height 33
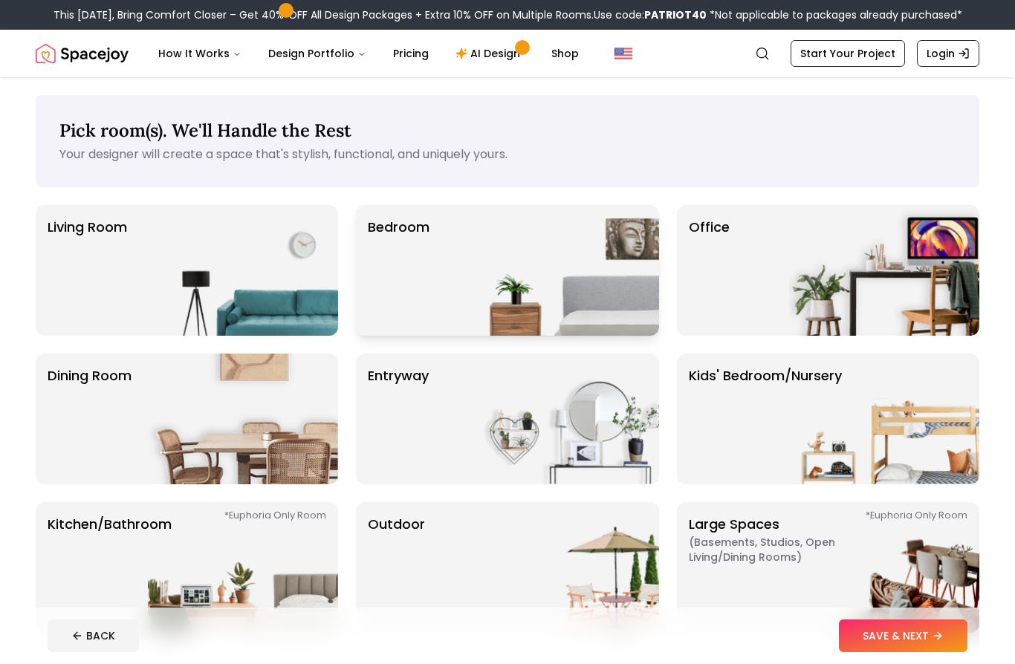
click at [566, 240] on img at bounding box center [564, 270] width 190 height 131
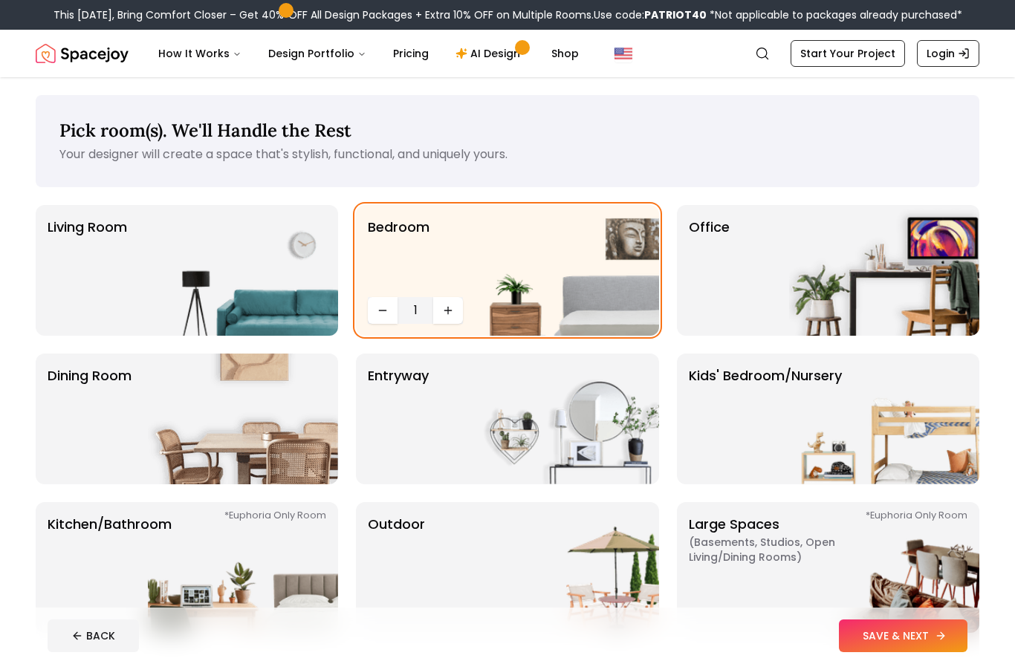
click at [869, 646] on button "SAVE & NEXT" at bounding box center [903, 636] width 129 height 33
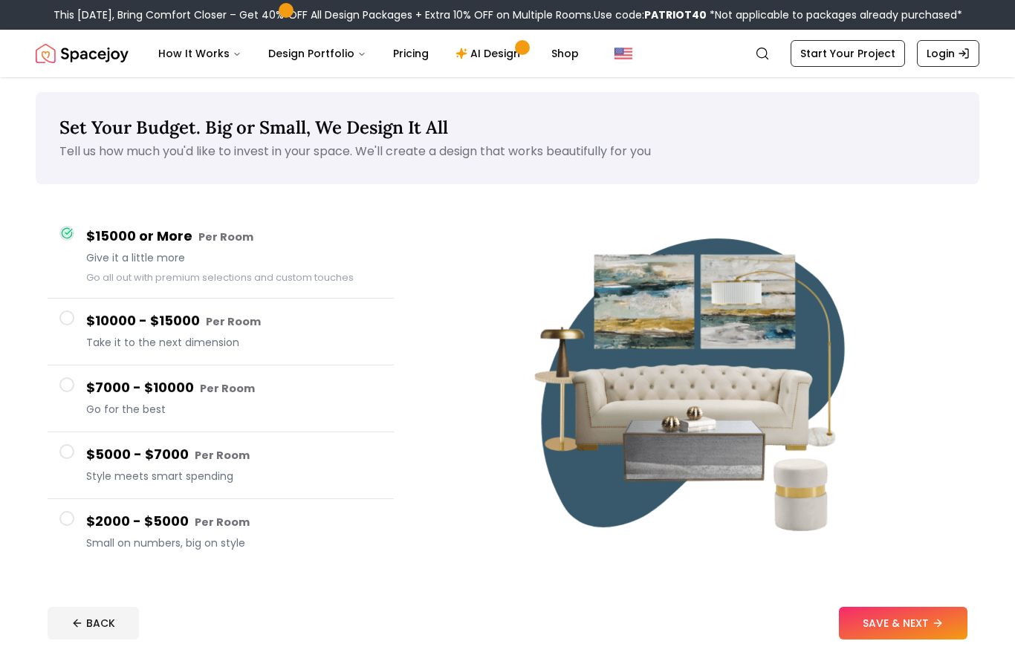
scroll to position [16, 0]
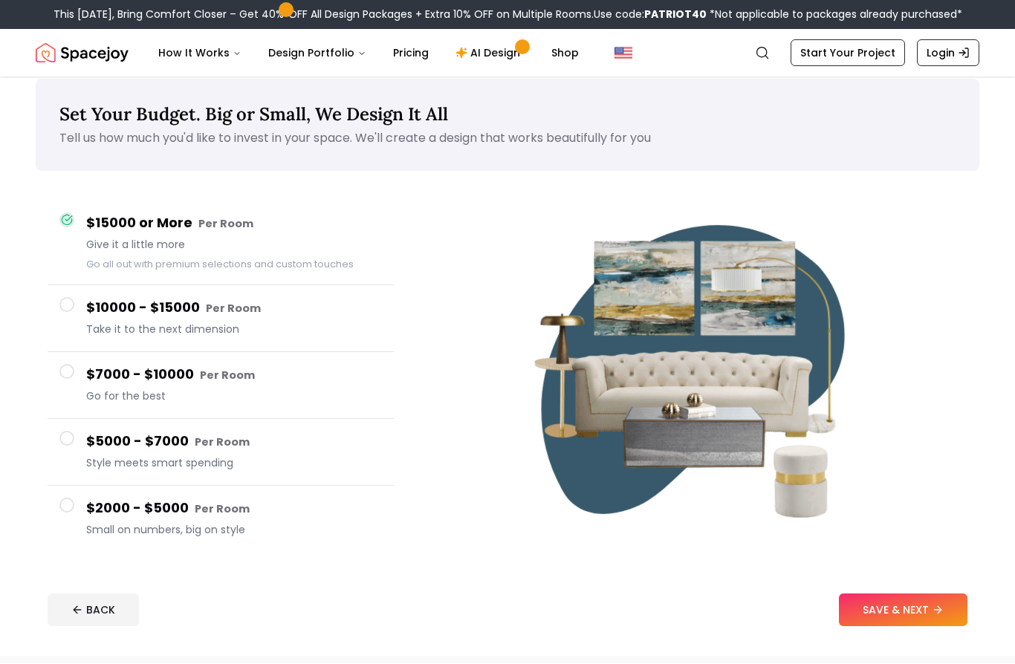
click at [221, 516] on small "Per Room" at bounding box center [222, 509] width 55 height 15
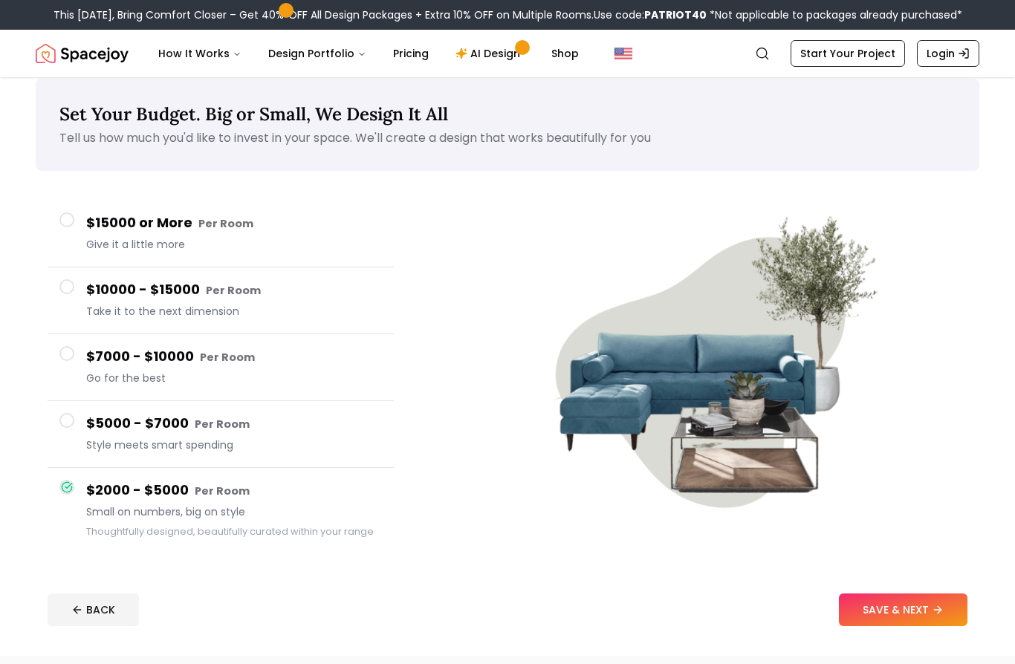
click at [887, 618] on button "SAVE & NEXT" at bounding box center [903, 610] width 129 height 33
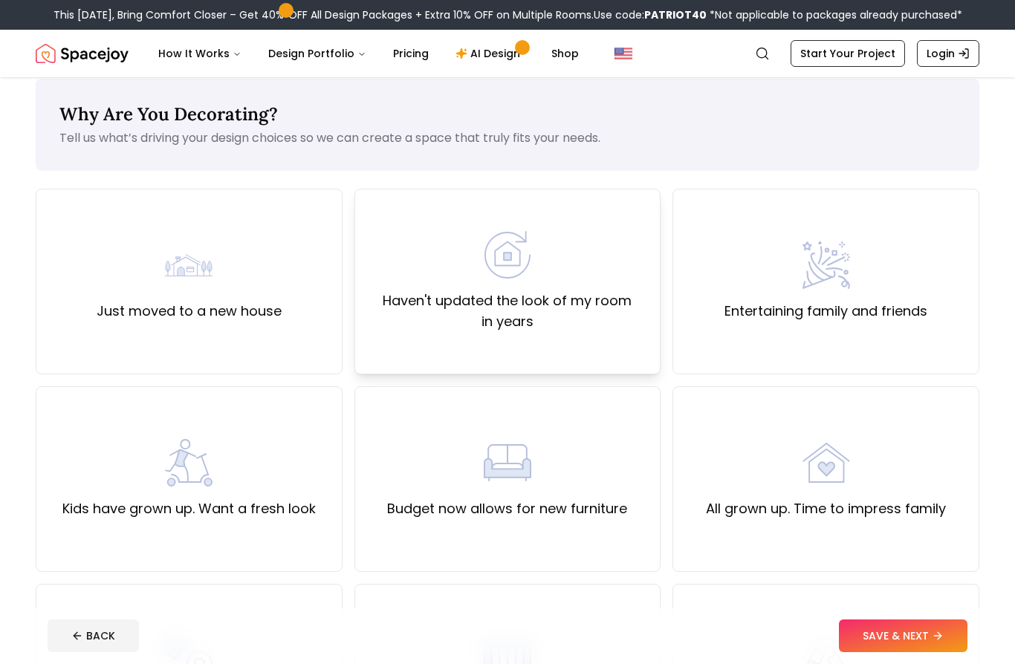
click at [579, 279] on div "Haven't updated the look of my room in years" at bounding box center [508, 281] width 282 height 101
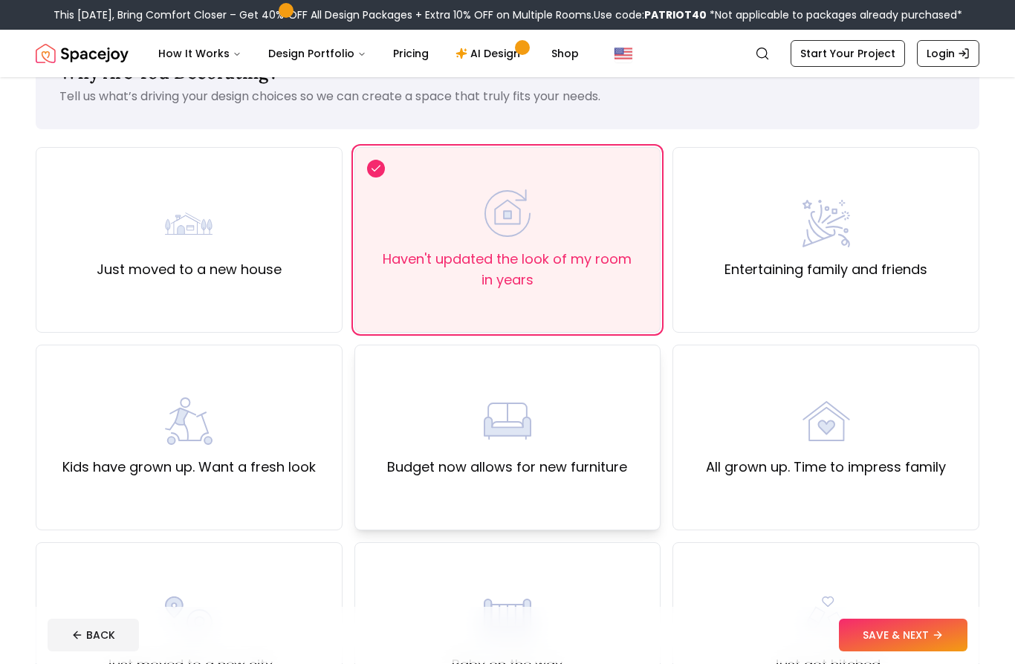
scroll to position [58, 0]
click at [199, 461] on label "Kids have grown up. Want a fresh look" at bounding box center [188, 467] width 253 height 21
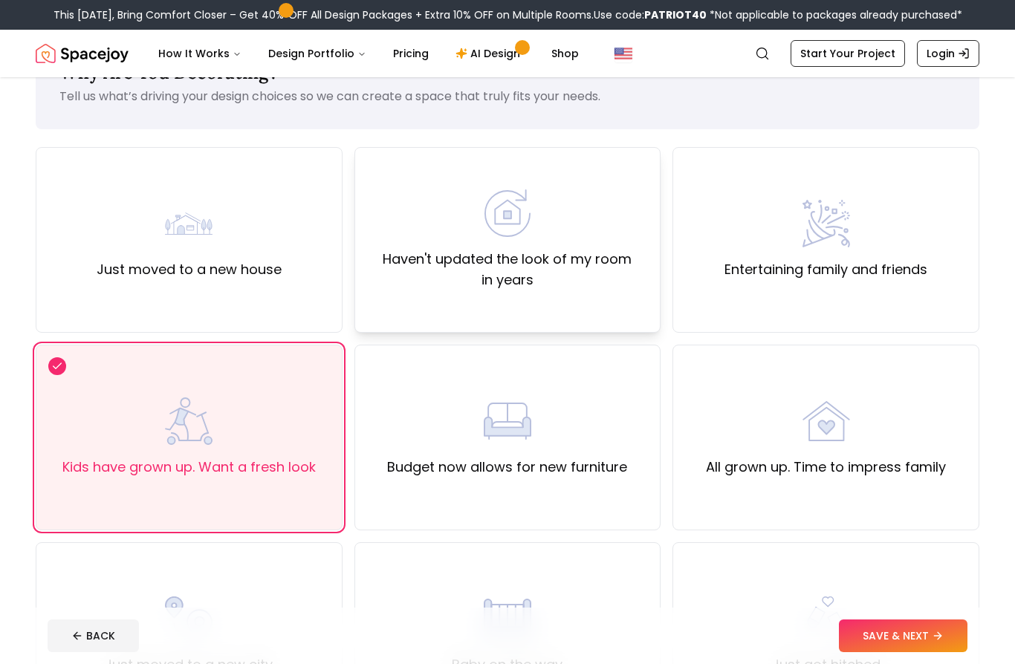
click at [409, 278] on label "Haven't updated the look of my room in years" at bounding box center [508, 270] width 282 height 42
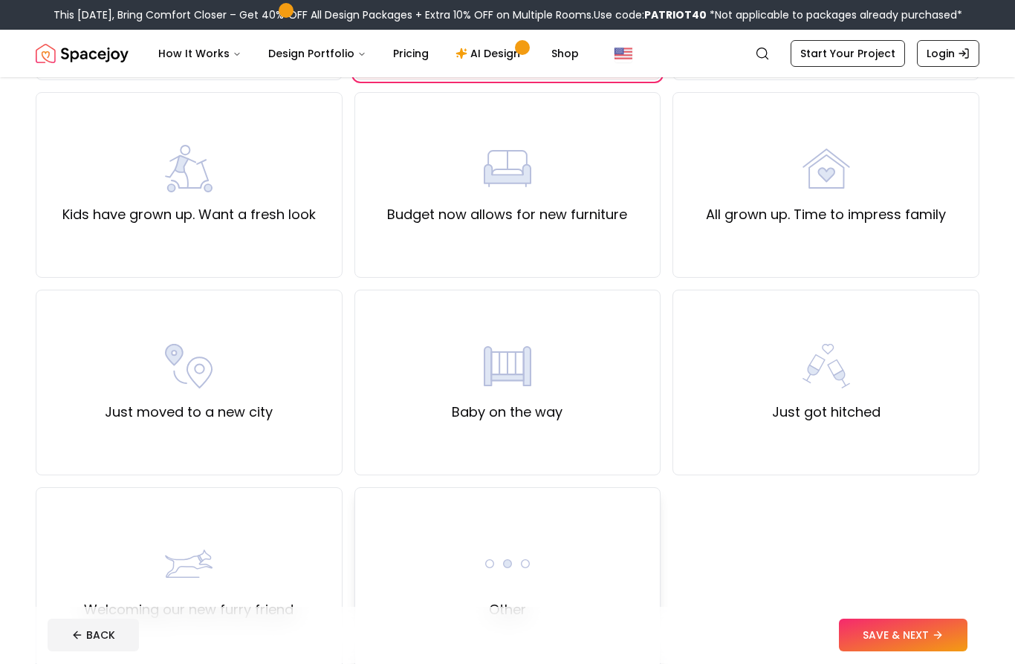
scroll to position [308, 0]
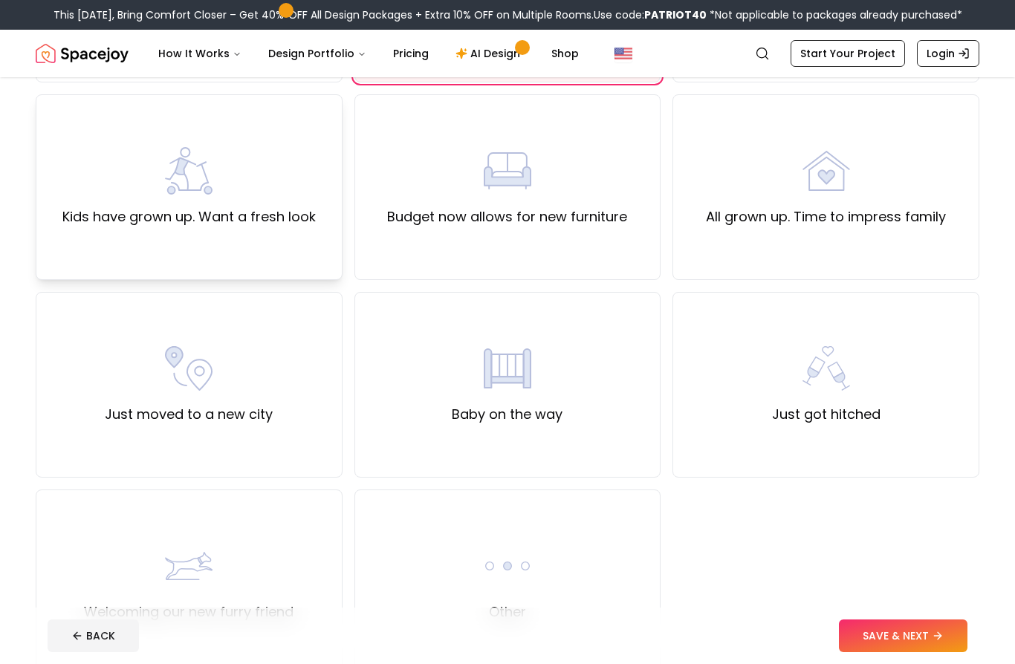
click at [163, 242] on div "Kids have grown up. Want a fresh look" at bounding box center [189, 187] width 307 height 186
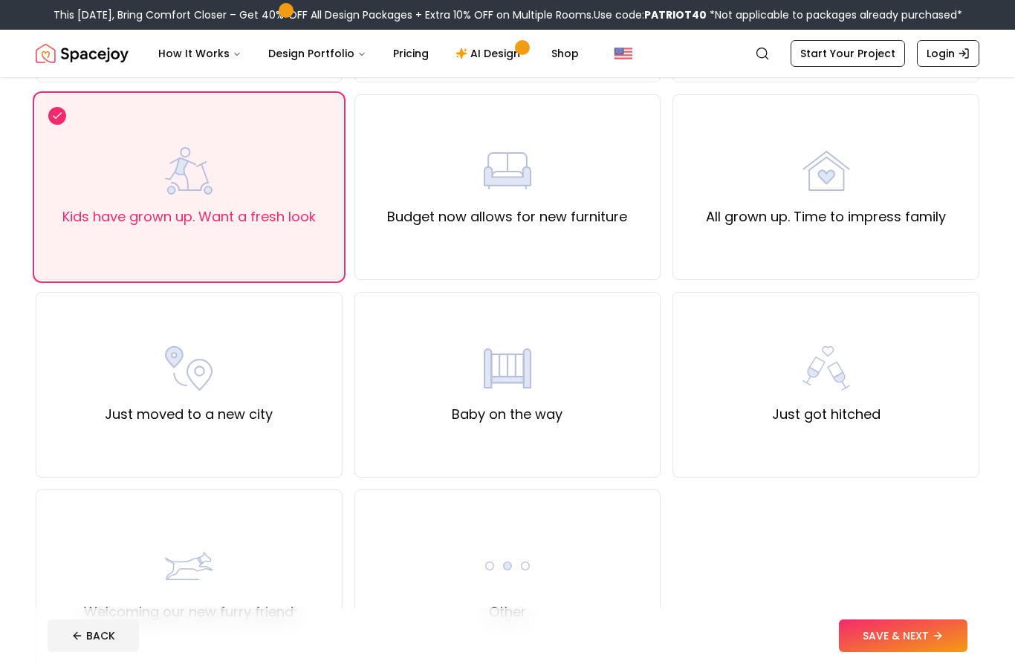
click at [901, 652] on button "SAVE & NEXT" at bounding box center [903, 636] width 129 height 33
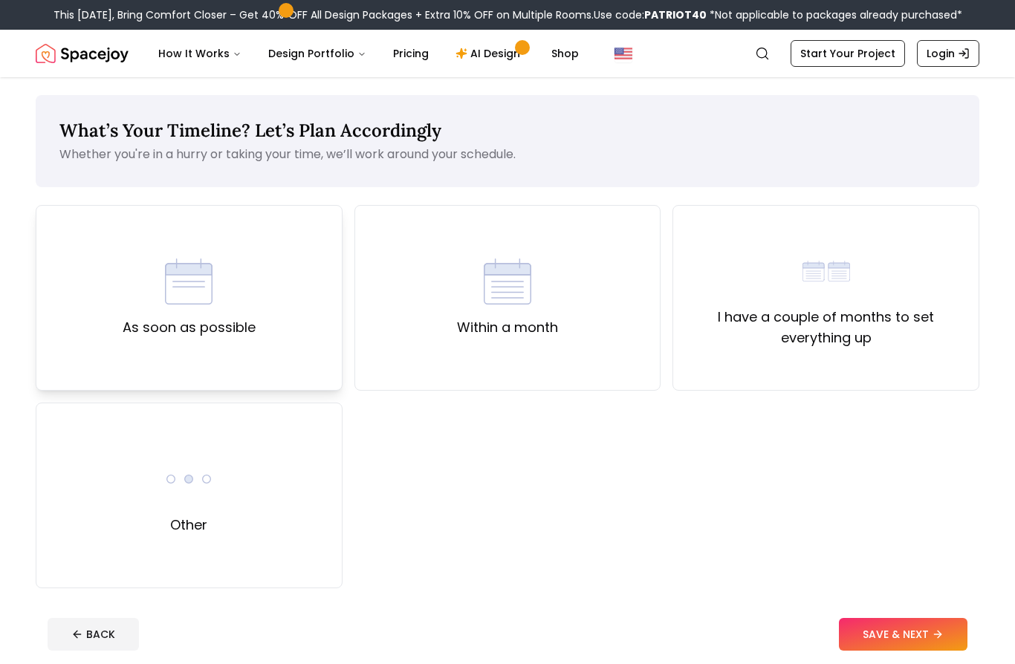
click at [282, 349] on div "As soon as possible" at bounding box center [189, 298] width 307 height 186
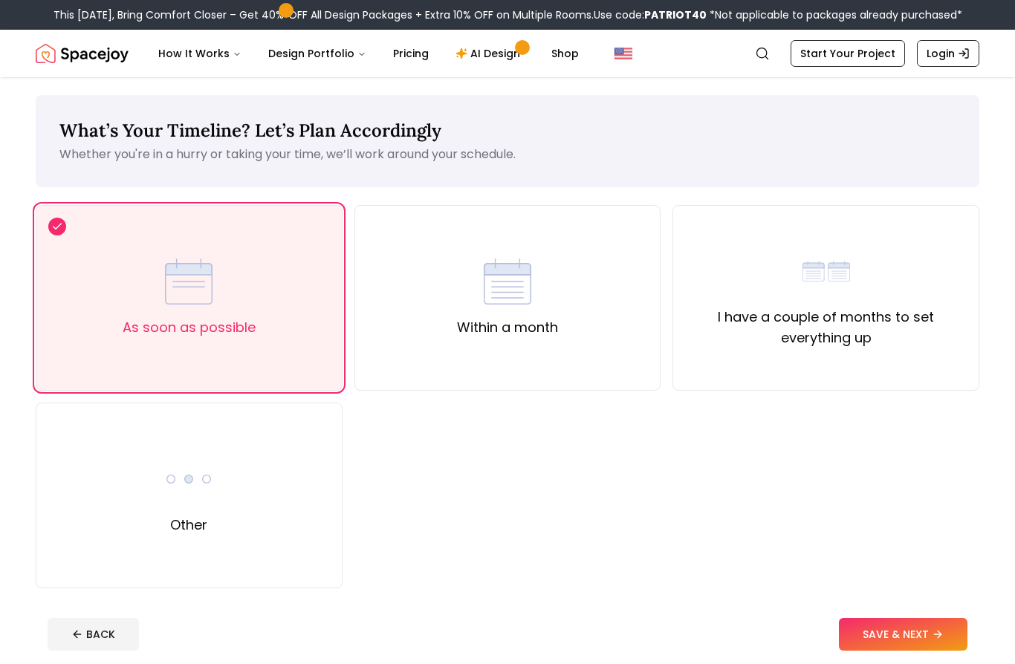
click at [914, 652] on footer "BACK SAVE & NEXT" at bounding box center [508, 634] width 944 height 56
click at [922, 634] on button "SAVE & NEXT" at bounding box center [903, 634] width 129 height 33
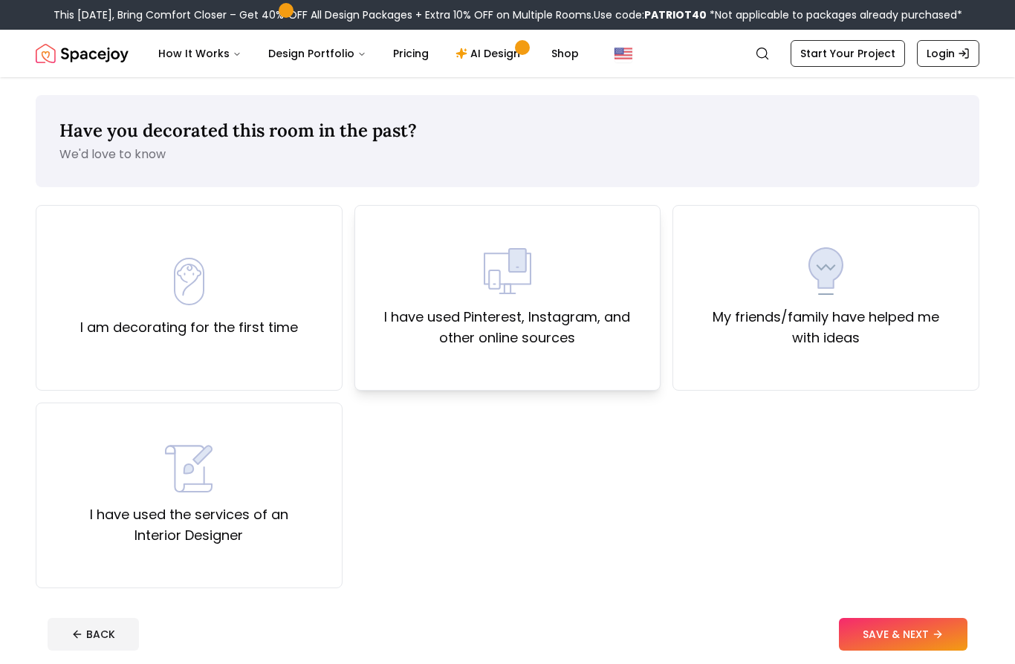
click at [543, 342] on label "I have used Pinterest, Instagram, and other online sources" at bounding box center [508, 328] width 282 height 42
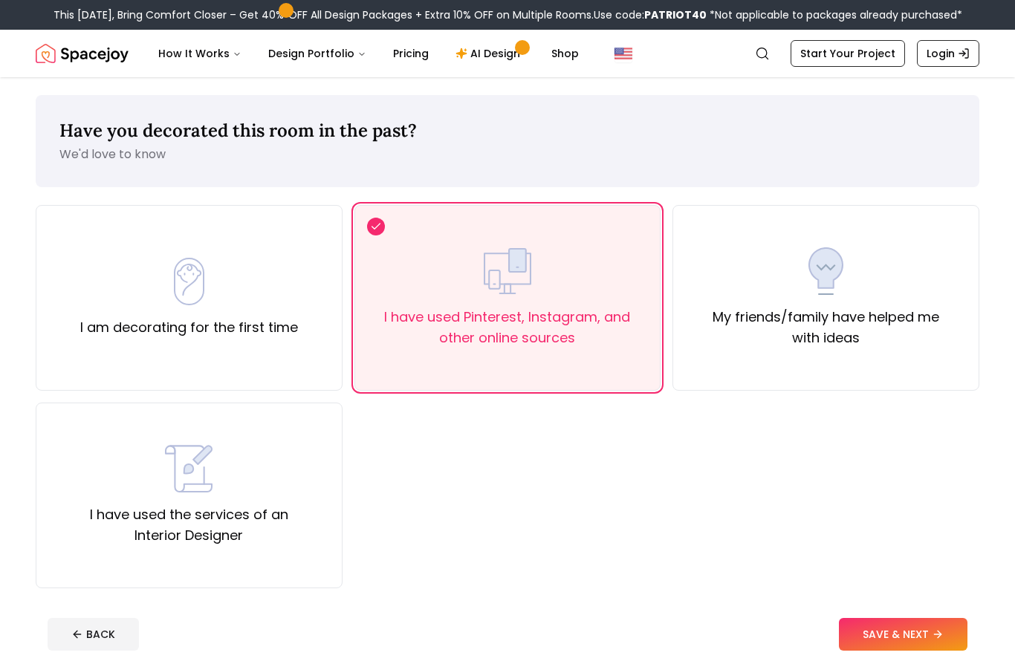
click at [877, 630] on button "SAVE & NEXT" at bounding box center [903, 634] width 129 height 33
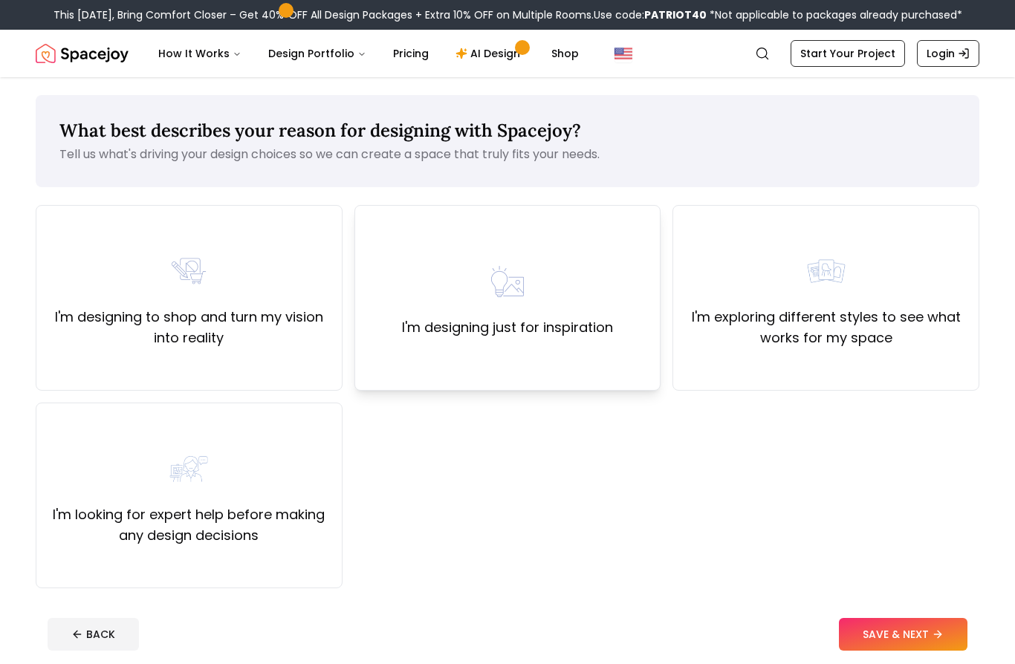
click at [535, 285] on div "I'm designing just for inspiration" at bounding box center [507, 298] width 211 height 80
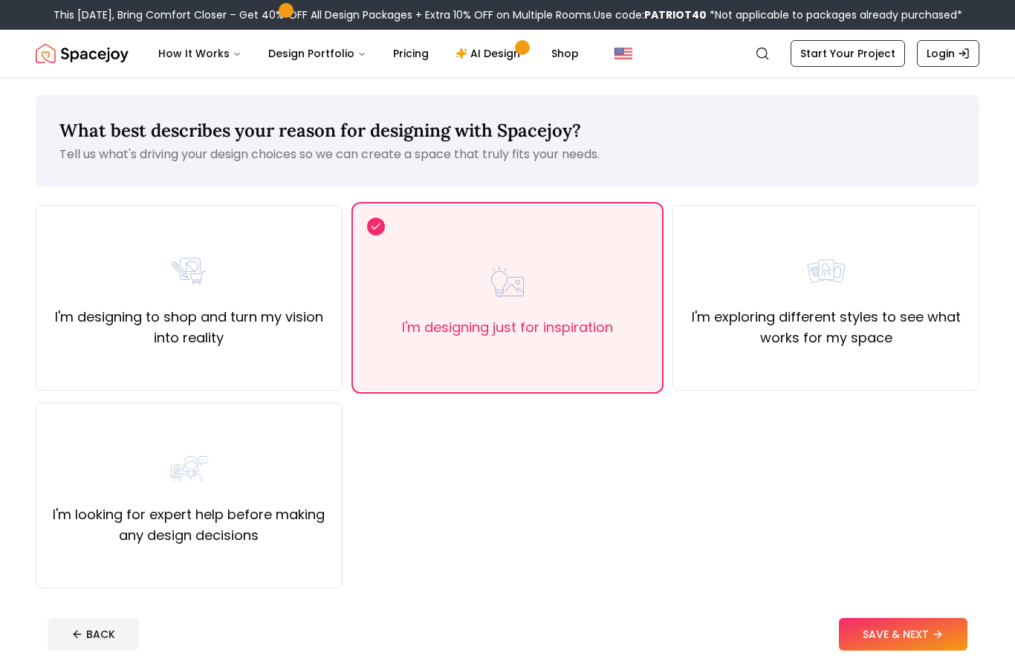
click at [908, 635] on button "SAVE & NEXT" at bounding box center [903, 634] width 129 height 33
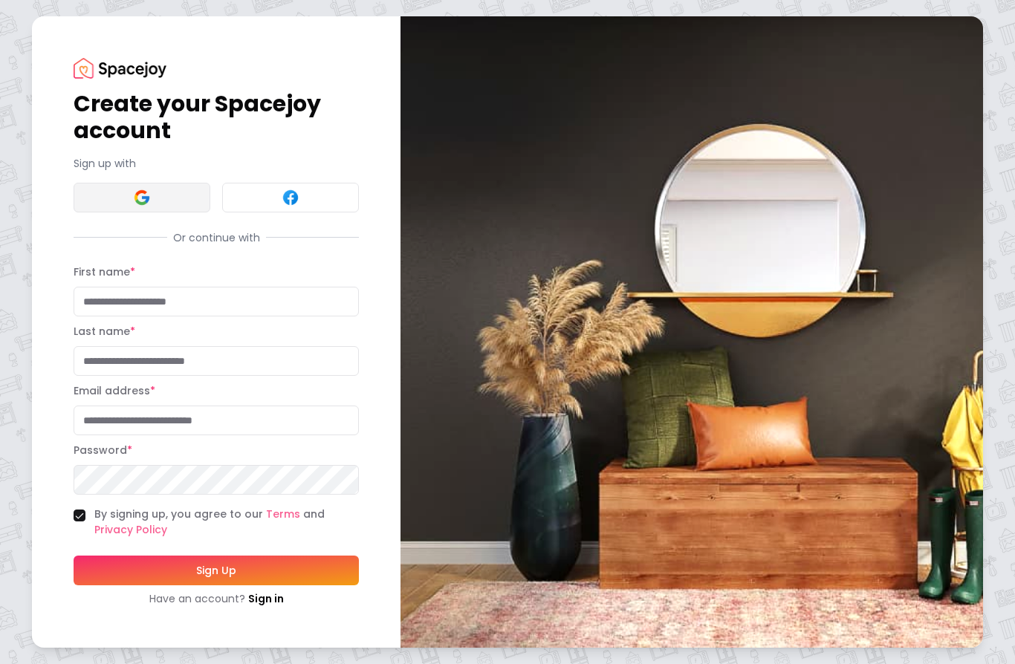
click at [176, 213] on button at bounding box center [142, 198] width 137 height 30
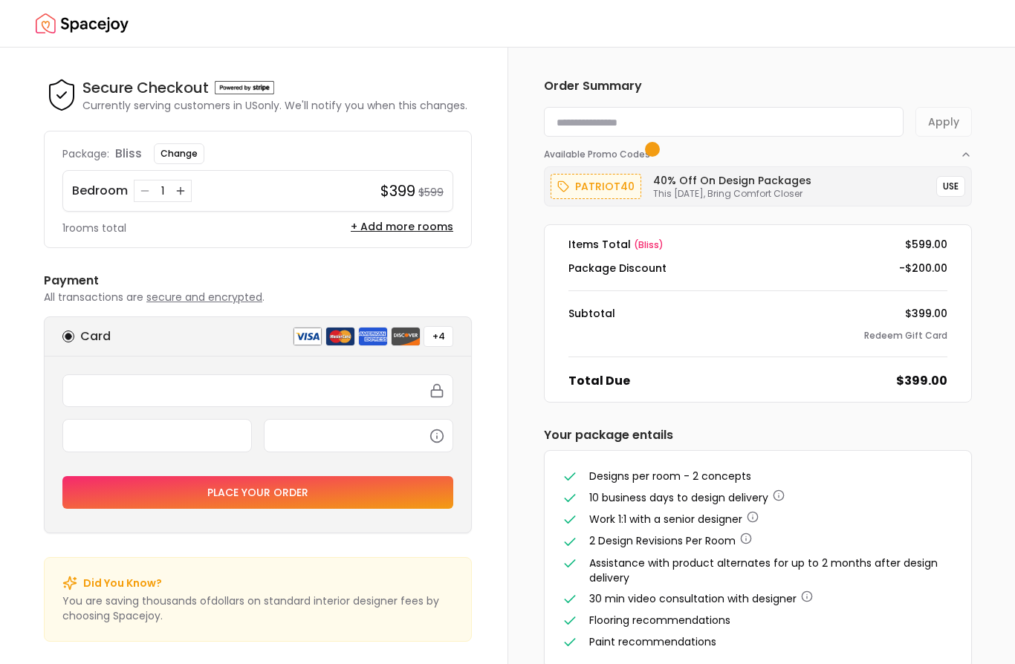
scroll to position [65, 0]
